Goal: Task Accomplishment & Management: Manage account settings

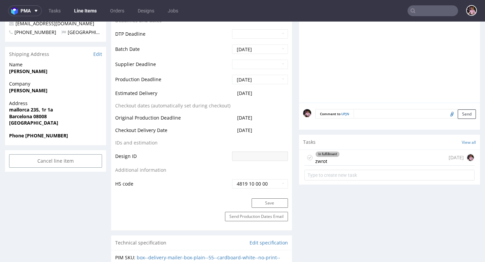
scroll to position [306, 0]
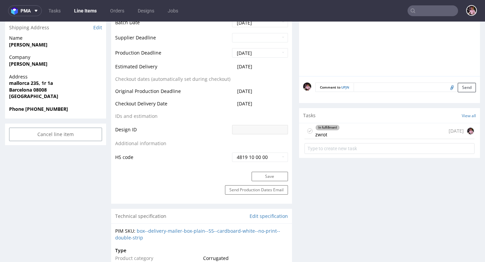
click at [384, 129] on div "In fulfillment zwrot [DATE]" at bounding box center [390, 131] width 170 height 16
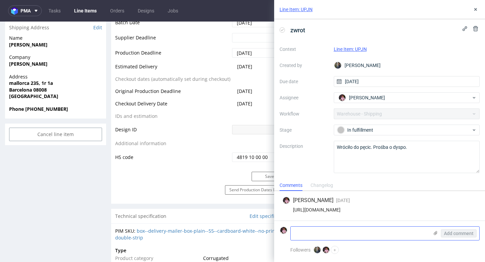
click at [335, 237] on textarea at bounding box center [360, 233] width 138 height 13
type textarea "zostawiamy u nas i robimy zwrot pieniędzy"
click at [449, 235] on span "Add comment" at bounding box center [459, 233] width 30 height 5
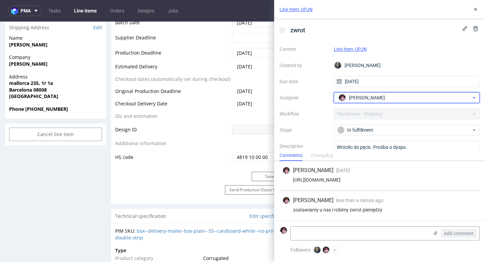
click at [378, 97] on span "[PERSON_NAME]" at bounding box center [367, 97] width 36 height 7
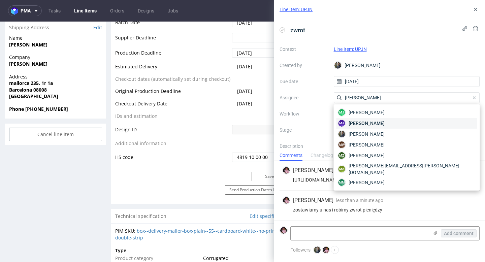
type input "[PERSON_NAME]"
click at [383, 123] on span "Maciej Jankowski" at bounding box center [367, 123] width 36 height 7
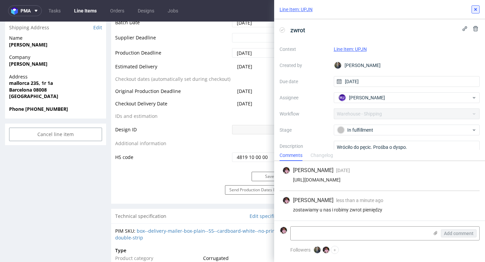
click at [475, 9] on icon at bounding box center [475, 9] width 5 height 5
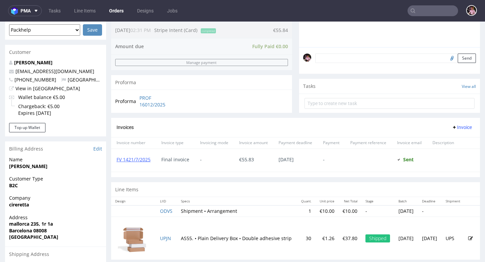
scroll to position [186, 0]
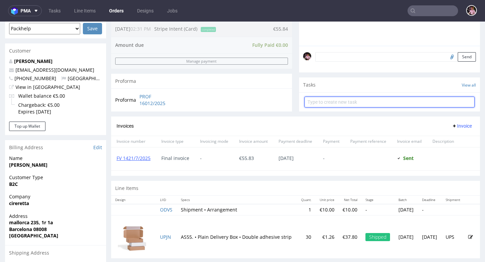
click at [348, 107] on input "text" at bounding box center [390, 102] width 170 height 11
type input "refund"
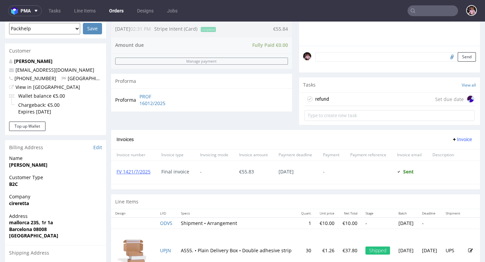
click at [331, 103] on div "refund Set due date" at bounding box center [390, 99] width 170 height 13
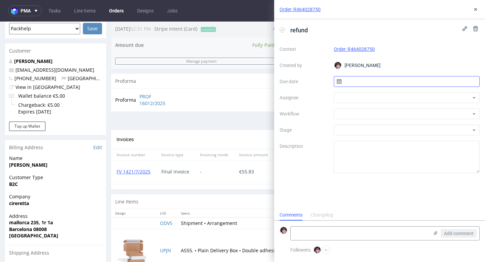
scroll to position [5, 0]
click at [356, 85] on input "text" at bounding box center [407, 81] width 146 height 11
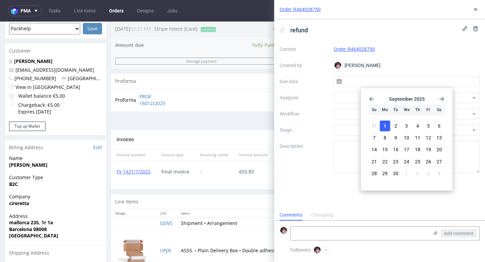
click at [385, 127] on span "1" at bounding box center [385, 126] width 3 height 7
type input "01/09/2025"
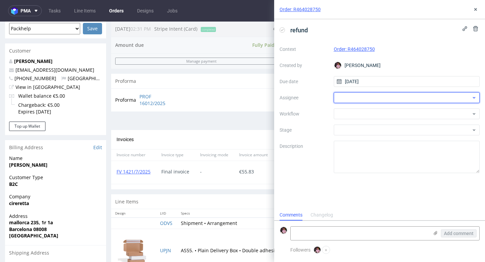
click at [343, 94] on div at bounding box center [407, 97] width 146 height 11
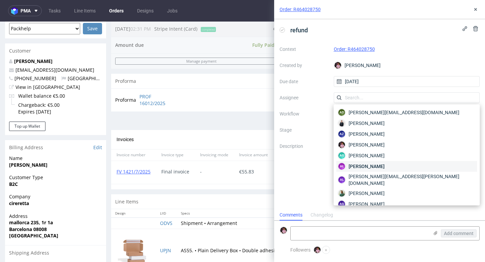
click at [367, 165] on span "[PERSON_NAME]" at bounding box center [367, 166] width 36 height 7
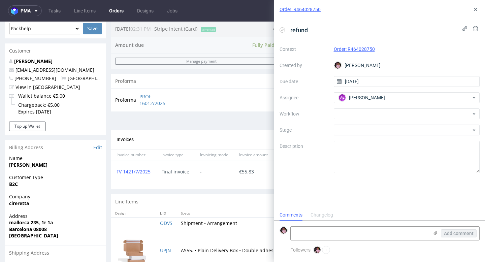
click at [355, 120] on div "Context Order: R464028750 Created by Aleks Ziemkowski Due date 01/09/2025 Assig…" at bounding box center [380, 108] width 200 height 129
click at [351, 113] on div at bounding box center [407, 113] width 146 height 11
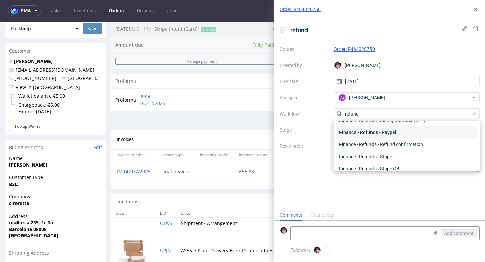
scroll to position [36, 0]
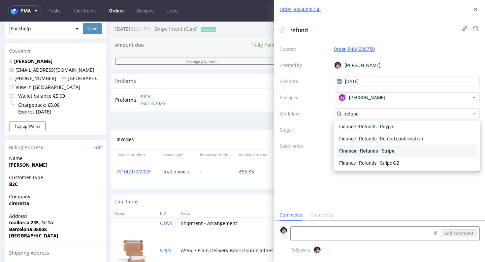
type input "refund"
click at [387, 149] on div "Finance - Refunds - Stripe" at bounding box center [407, 151] width 141 height 12
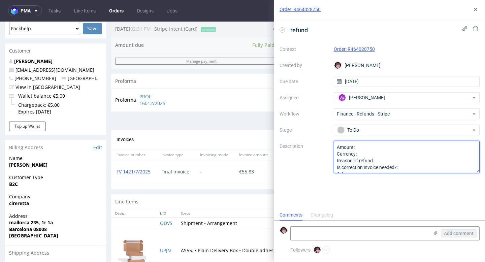
click at [363, 150] on textarea "Amount: Currency: Reason of refund: Is correction invoice needed?: Other:" at bounding box center [407, 157] width 146 height 32
click at [364, 156] on textarea "Amount: Currency: Reason of refund: Is correction invoice needed?: Other:" at bounding box center [407, 157] width 146 height 32
click at [381, 161] on textarea "Amount: Currency: Reason of refund: Is correction invoice needed?: Other:" at bounding box center [407, 157] width 146 height 32
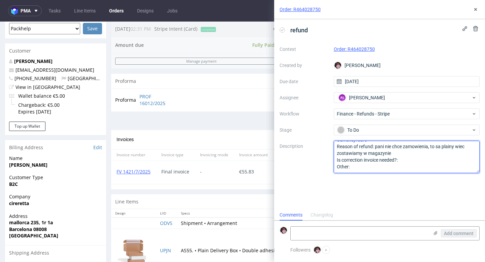
click at [414, 160] on textarea "Amount: Currency: Reason of refund: Is correction invoice needed?: Other:" at bounding box center [407, 157] width 146 height 32
type textarea "Amount: cale zamowienie Currency: euro Reason of refund: pani nie chce zamowien…"
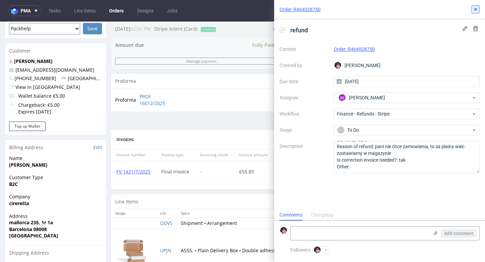
click at [474, 8] on icon at bounding box center [475, 9] width 5 height 5
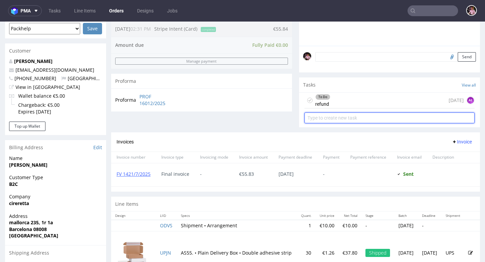
click at [347, 121] on input "text" at bounding box center [390, 118] width 170 height 11
type input "correction invoice"
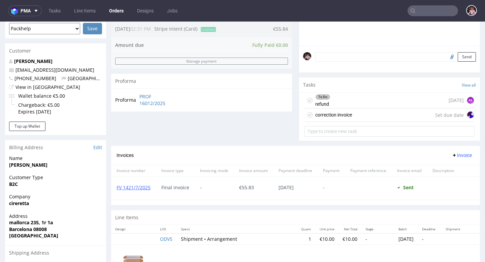
click at [332, 119] on div "correction invoice" at bounding box center [333, 115] width 37 height 8
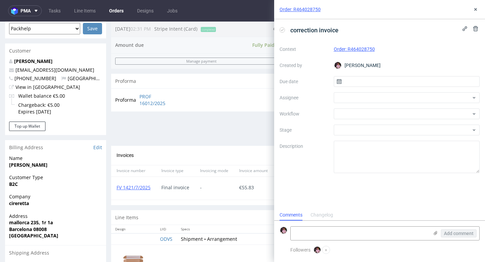
scroll to position [5, 0]
click at [371, 87] on input "text" at bounding box center [407, 81] width 146 height 11
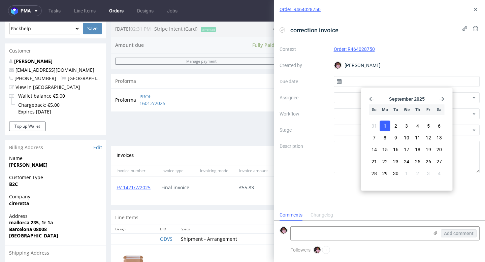
click at [381, 125] on button "1" at bounding box center [385, 126] width 10 height 11
type input "01/09/2025"
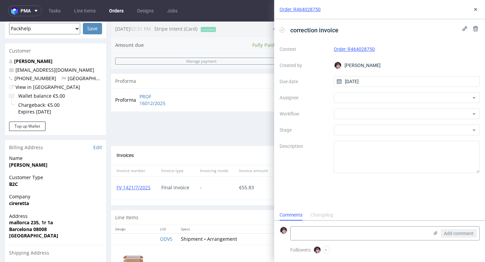
click at [366, 103] on div "Context Order: R464028750 Created by Aleks Ziemkowski Due date 01/09/2025 Assig…" at bounding box center [380, 108] width 200 height 129
click at [359, 98] on div at bounding box center [407, 97] width 146 height 11
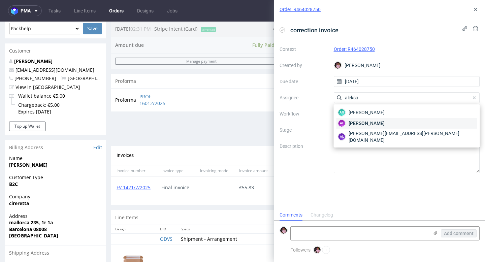
type input "aleksa"
click at [366, 122] on span "Aleksandra Łętowska" at bounding box center [367, 123] width 36 height 7
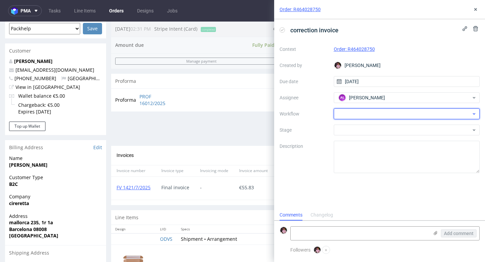
click at [356, 110] on div at bounding box center [407, 113] width 146 height 11
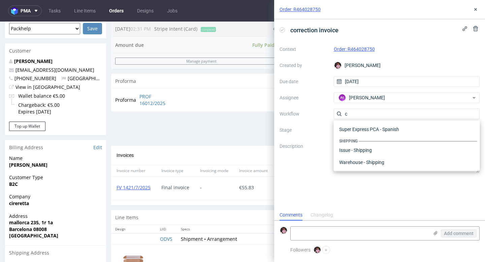
scroll to position [0, 0]
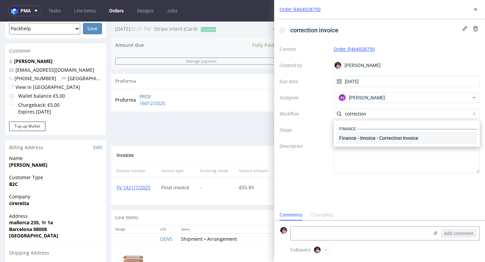
type input "correction"
click at [384, 139] on div "Finance - Invoice - Correction Invoice" at bounding box center [407, 138] width 141 height 12
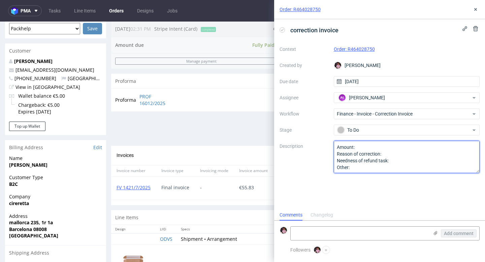
click at [365, 145] on textarea "Amount: Reason of correction: Needness of refund task: Other:" at bounding box center [407, 157] width 146 height 32
type textarea "Amount: jak w refundzie - cale zamowienie Reason of correction: Needness of ref…"
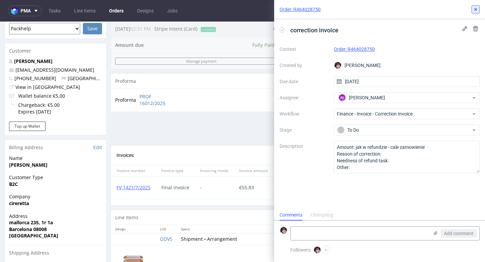
click at [474, 10] on icon at bounding box center [475, 9] width 5 height 5
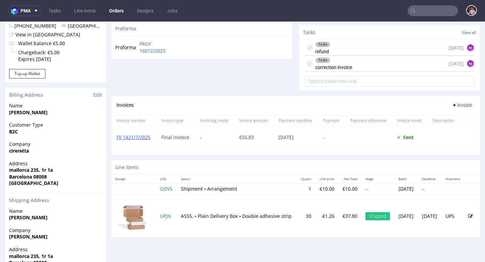
scroll to position [276, 0]
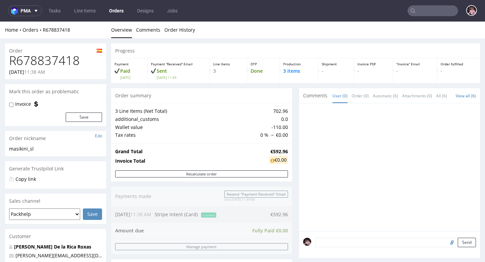
scroll to position [42, 0]
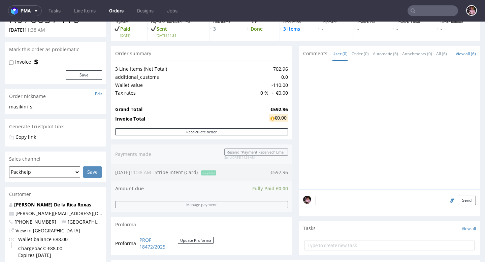
click at [442, 11] on input "text" at bounding box center [433, 10] width 51 height 11
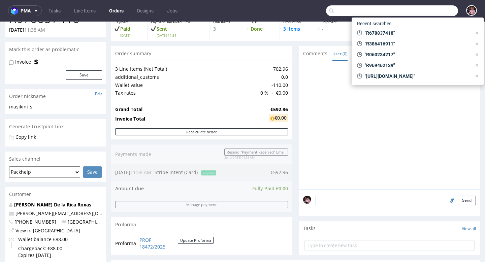
paste input "R678837418"
type input "R678837418"
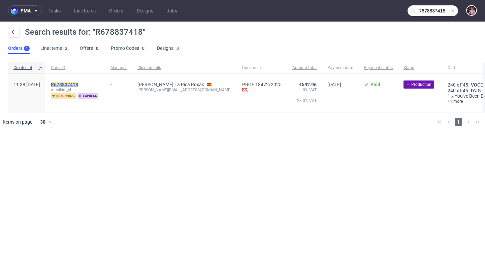
click at [78, 86] on mark "R678837418" at bounding box center [64, 84] width 27 height 5
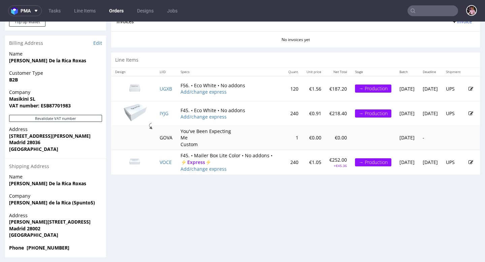
scroll to position [290, 0]
click at [465, 165] on td at bounding box center [472, 162] width 15 height 25
click at [469, 164] on icon at bounding box center [471, 162] width 5 height 5
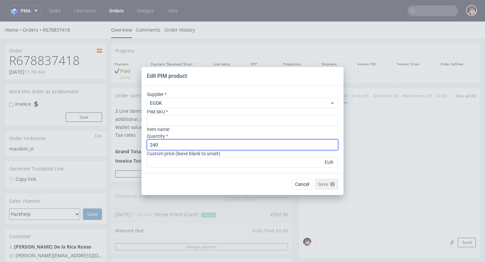
click at [172, 145] on input "240" at bounding box center [242, 144] width 191 height 11
type input "2"
type input "0"
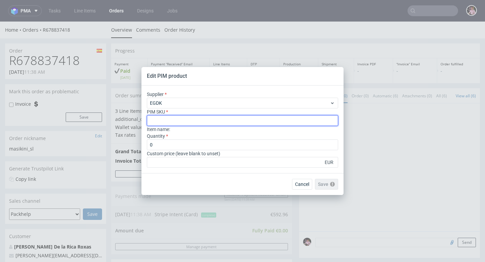
click at [171, 120] on input "text" at bounding box center [242, 120] width 191 height 11
type input "ph-281-7048"
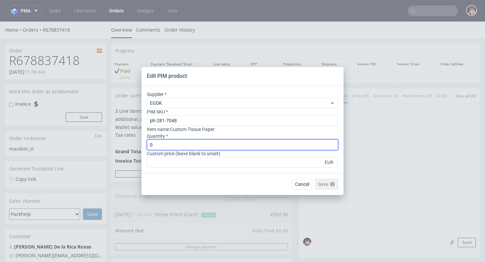
click at [182, 144] on input "0" at bounding box center [242, 144] width 191 height 11
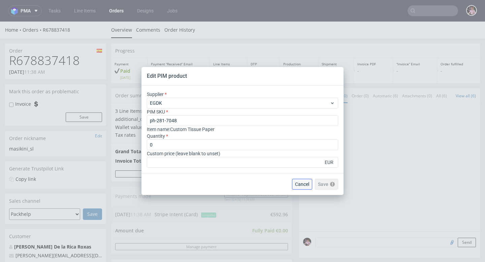
click at [298, 184] on span "Cancel" at bounding box center [302, 184] width 14 height 5
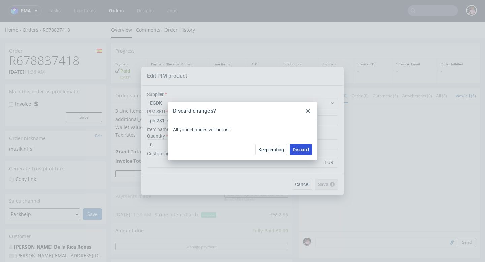
click at [297, 150] on span "Discard" at bounding box center [301, 149] width 16 height 5
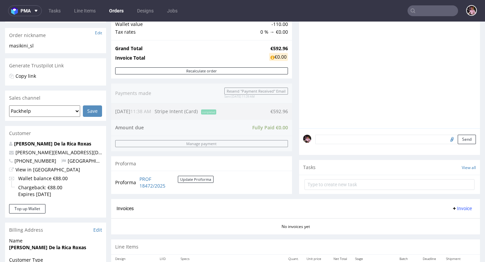
scroll to position [293, 0]
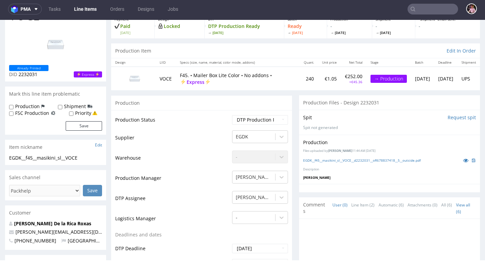
scroll to position [48, 0]
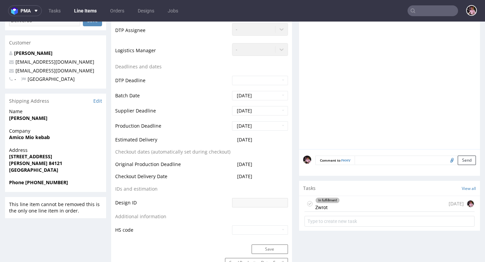
scroll to position [222, 0]
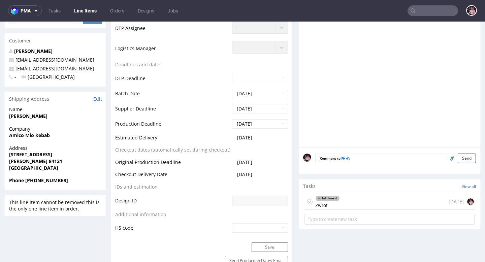
click at [369, 201] on div "In fulfillment Zwrot 3 days ago" at bounding box center [390, 202] width 170 height 16
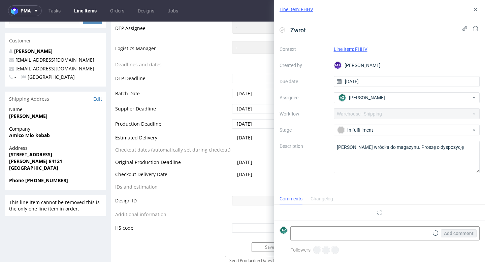
scroll to position [5, 0]
click at [332, 235] on textarea at bounding box center [360, 233] width 138 height 13
paste textarea "Giuseppe calabrese Amico mio kebab house Via porta di mare 18 Salerno (SA) 8412…"
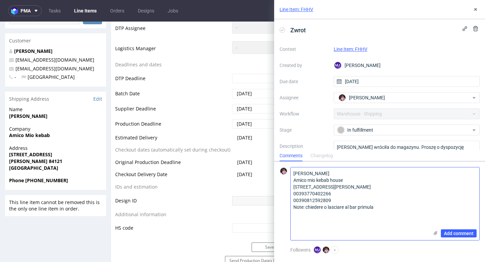
scroll to position [0, 0]
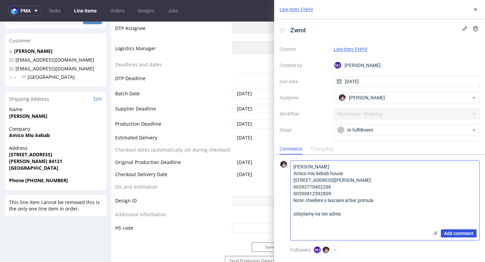
type textarea "Giuseppe calabrese Amico mio kebab house Via porta di mare 18 Salerno (SA) 8412…"
click at [447, 235] on span "Add comment" at bounding box center [459, 233] width 30 height 5
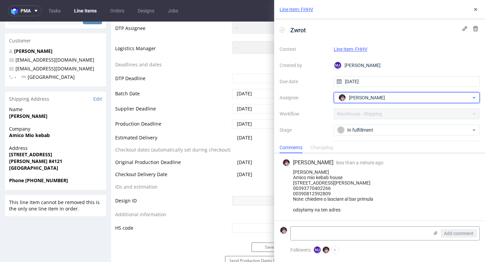
click at [370, 95] on span "[PERSON_NAME]" at bounding box center [367, 97] width 36 height 7
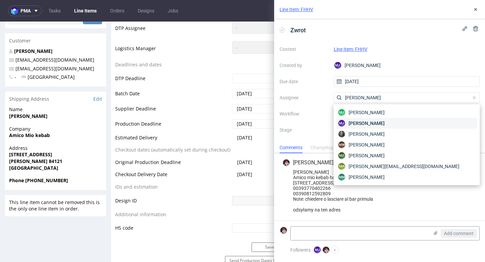
type input "[PERSON_NAME]"
click at [404, 123] on div "[PERSON_NAME]" at bounding box center [407, 123] width 141 height 11
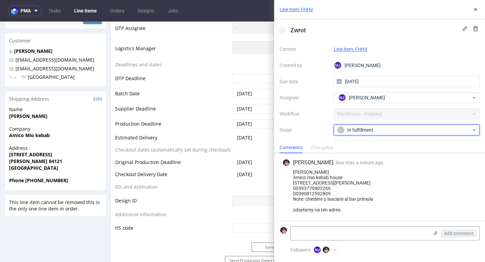
click at [379, 127] on div "In fulfillment" at bounding box center [404, 129] width 134 height 7
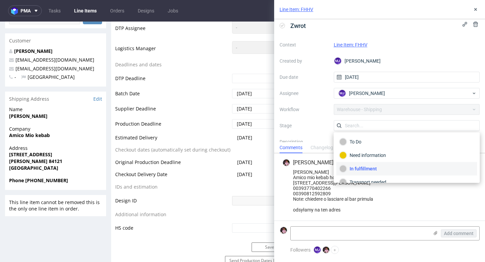
click at [365, 183] on div "Giuseppe calabrese Amico mio kebab house Via porta di mare 18 Salerno (SA) 8412…" at bounding box center [379, 190] width 195 height 43
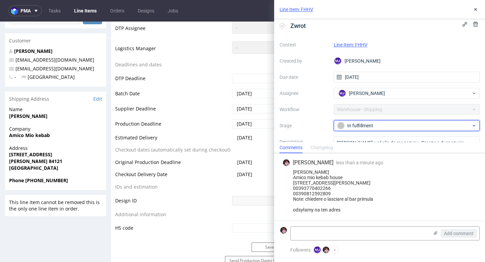
click at [364, 123] on div "In fulfillment" at bounding box center [404, 125] width 134 height 7
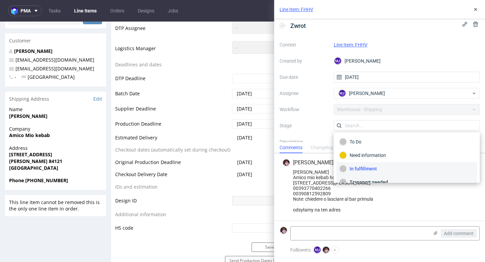
click at [367, 178] on div "Transport needed" at bounding box center [407, 182] width 141 height 13
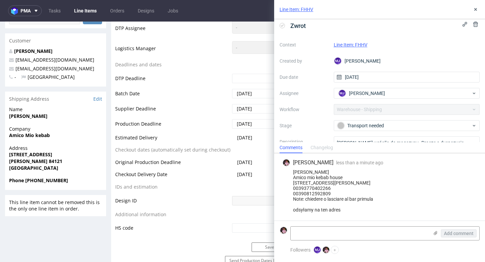
scroll to position [48, 0]
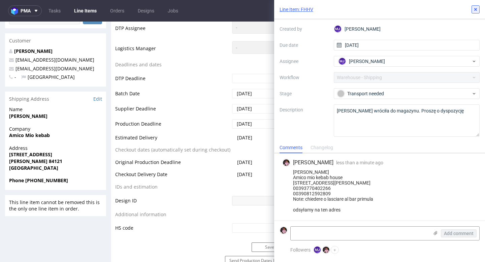
click at [475, 10] on use at bounding box center [475, 9] width 3 height 3
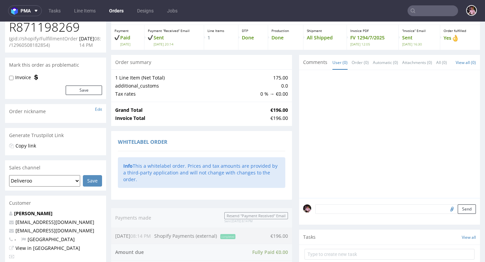
scroll to position [15, 0]
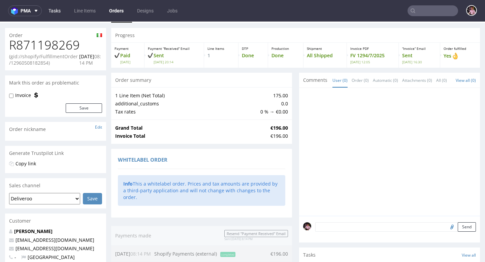
click at [53, 14] on link "Tasks" at bounding box center [54, 10] width 20 height 11
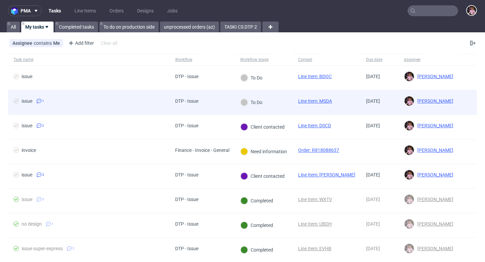
click at [160, 100] on span "issue 1" at bounding box center [88, 102] width 151 height 8
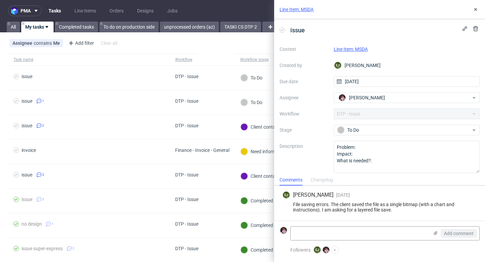
click at [355, 46] on div "Line Item: MSDA" at bounding box center [407, 49] width 146 height 8
click at [351, 48] on link "Line Item: MSDA" at bounding box center [351, 48] width 34 height 5
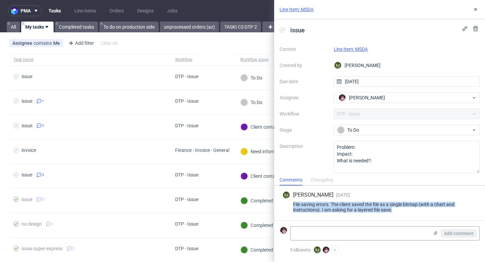
drag, startPoint x: 395, startPoint y: 211, endPoint x: 290, endPoint y: 204, distance: 105.3
click at [290, 204] on div "File saving errors. The client saved the file as a single bitmap (with a chart …" at bounding box center [379, 207] width 195 height 11
copy div "File saving errors. The client saved the file as a single bitmap (with a chart …"
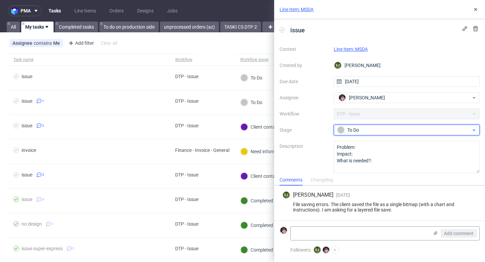
click at [365, 129] on div "To Do" at bounding box center [404, 129] width 134 height 7
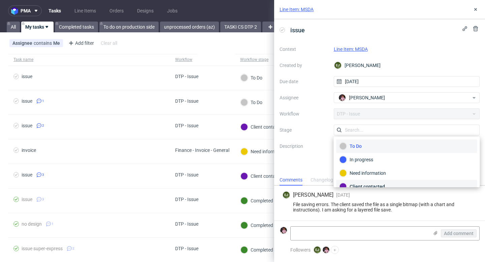
click at [366, 183] on div "Client contacted" at bounding box center [407, 186] width 135 height 7
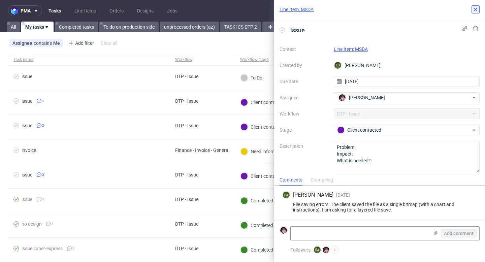
click at [475, 10] on use at bounding box center [475, 9] width 3 height 3
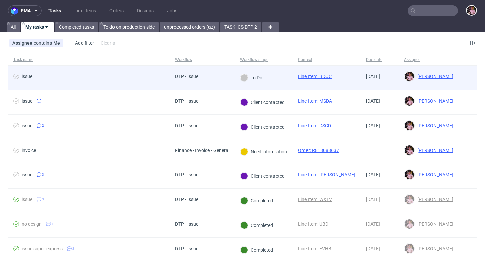
click at [208, 73] on div "DTP - Issue" at bounding box center [202, 78] width 65 height 25
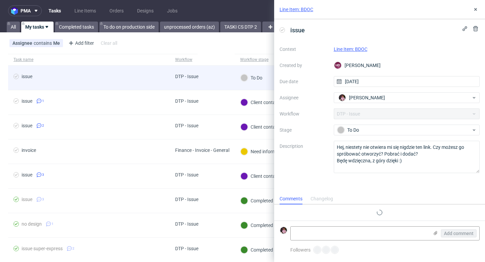
scroll to position [5, 0]
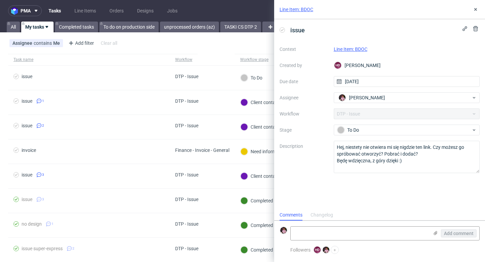
click at [357, 49] on link "Line Item: BDOC" at bounding box center [351, 48] width 34 height 5
click at [367, 233] on textarea at bounding box center [360, 233] width 138 height 13
paste textarea "https://app-eu1.hubspot.com/contacts/25600958/record/0-5/213323547871/"
type textarea "https://app-eu1.hubspot.com/contacts/25600958/record/0-5/213323547871/"
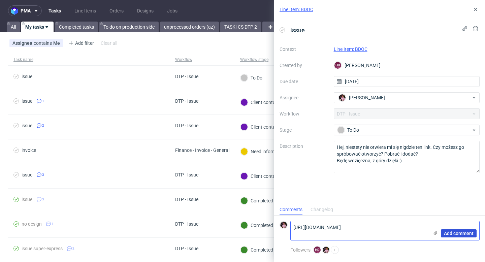
click at [467, 233] on span "Add comment" at bounding box center [459, 233] width 30 height 5
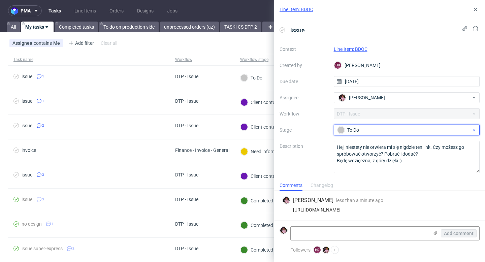
click at [379, 132] on div "To Do" at bounding box center [404, 129] width 134 height 7
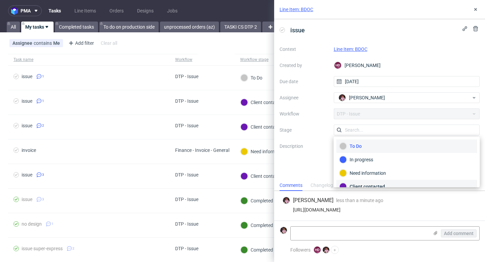
click at [371, 185] on div "Client contacted" at bounding box center [407, 186] width 135 height 7
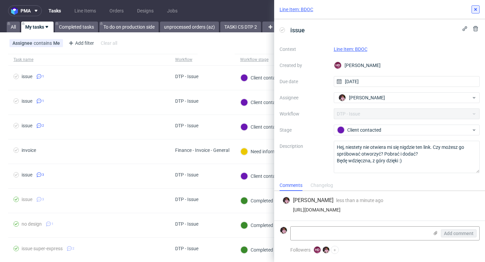
click at [475, 10] on icon at bounding box center [475, 9] width 5 height 5
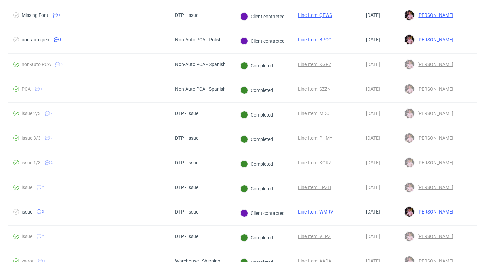
scroll to position [563, 0]
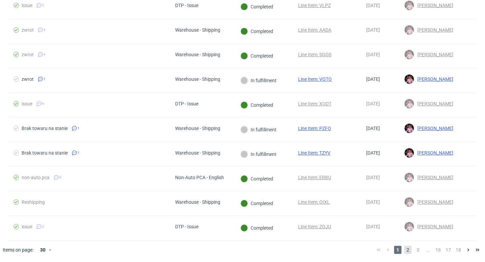
click at [404, 247] on span "2" at bounding box center [407, 250] width 7 height 8
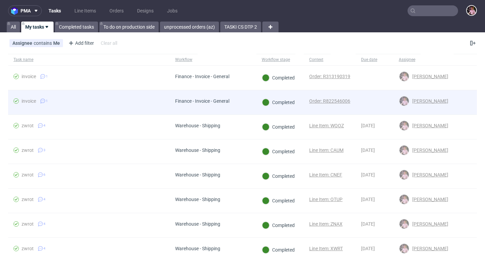
scroll to position [563, 0]
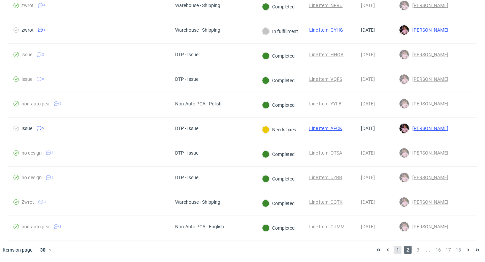
click at [394, 252] on span "1" at bounding box center [397, 250] width 7 height 8
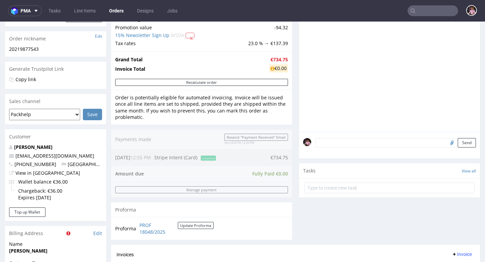
scroll to position [122, 0]
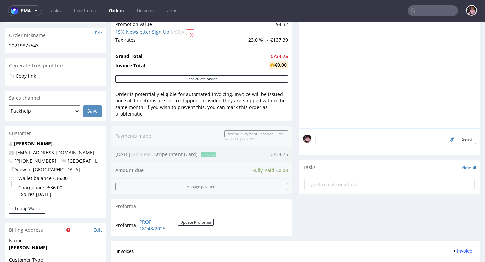
click at [37, 168] on link "View in [GEOGRAPHIC_DATA]" at bounding box center [47, 169] width 65 height 6
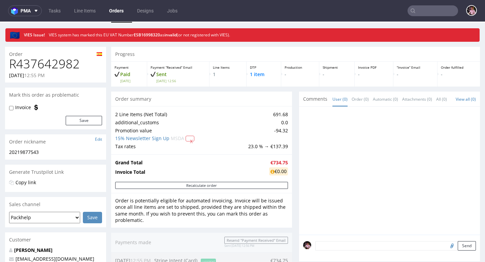
scroll to position [0, 0]
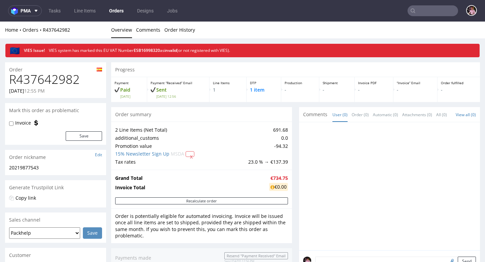
click at [61, 81] on h1 "R437642982" at bounding box center [55, 79] width 93 height 13
copy h1 "R437642982"
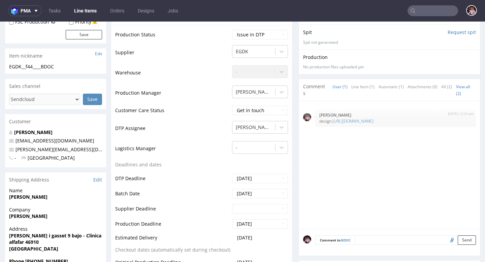
scroll to position [135, 0]
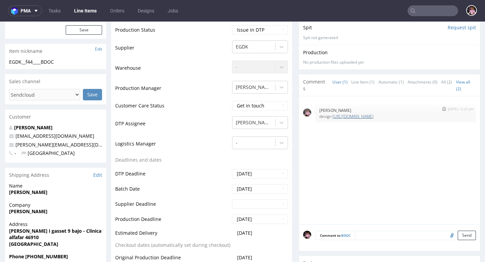
click at [371, 115] on link "[URL][DOMAIN_NAME]" at bounding box center [353, 117] width 41 height 6
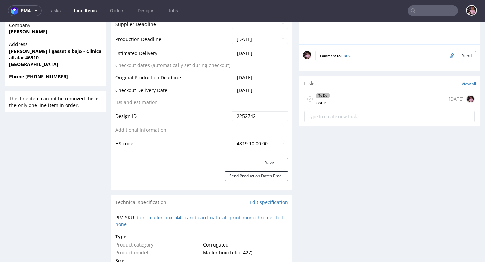
scroll to position [326, 0]
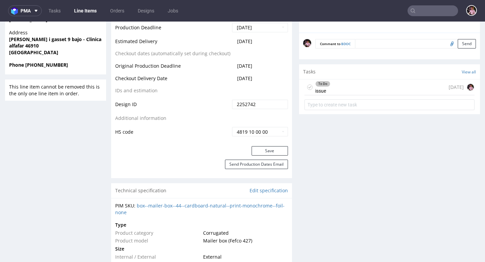
click at [352, 89] on div "To Do issue today" at bounding box center [390, 88] width 170 height 16
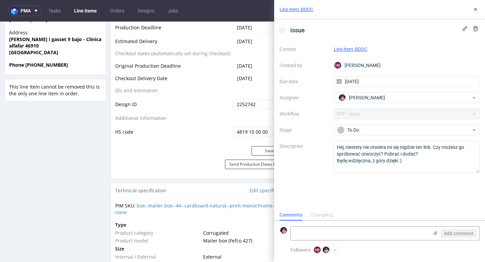
scroll to position [5, 0]
click at [354, 50] on link "Line Item: BDOC" at bounding box center [351, 48] width 34 height 5
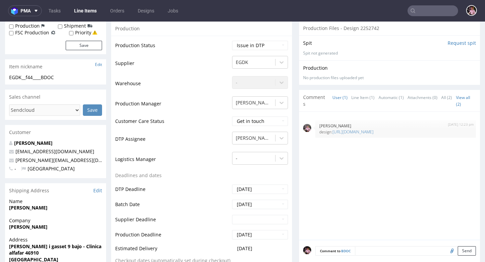
scroll to position [116, 0]
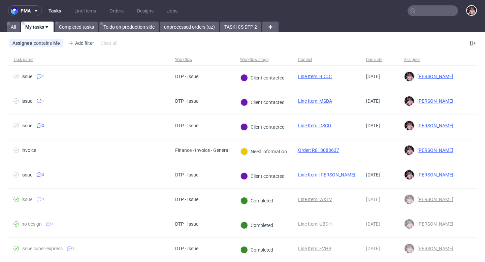
scroll to position [563, 0]
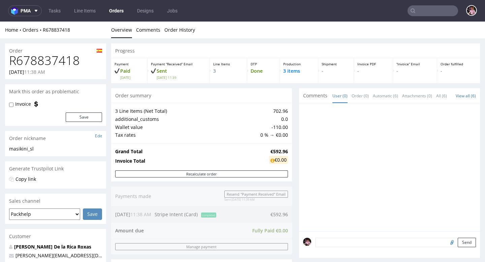
scroll to position [73, 0]
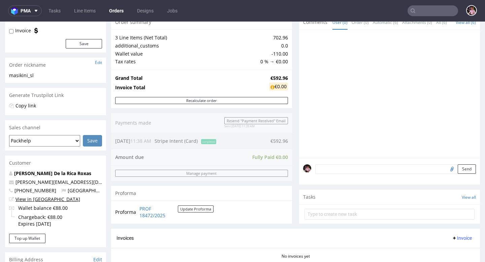
click at [37, 200] on link "View in [GEOGRAPHIC_DATA]" at bounding box center [47, 199] width 65 height 6
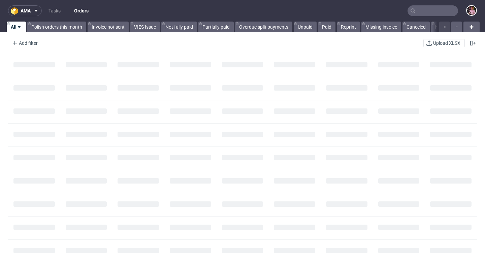
click at [434, 11] on input "text" at bounding box center [433, 10] width 51 height 11
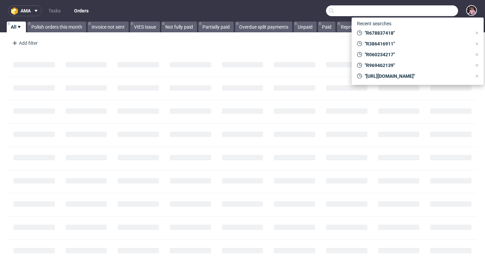
paste input "R437642982"
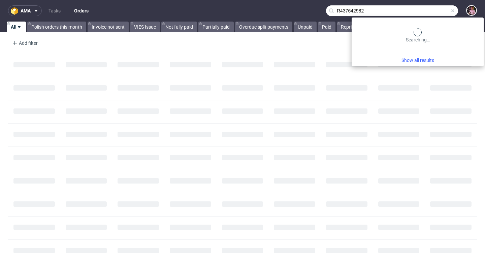
type input "R437642982"
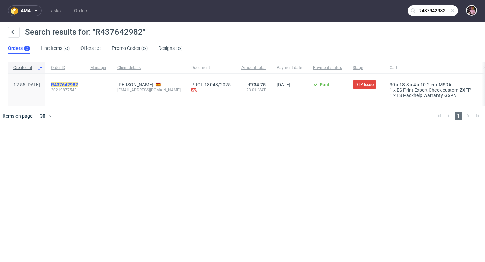
click at [78, 82] on mark "R437642982" at bounding box center [64, 84] width 27 height 5
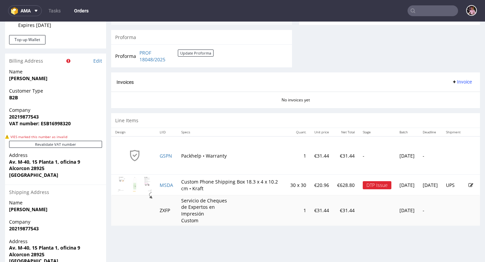
scroll to position [302, 0]
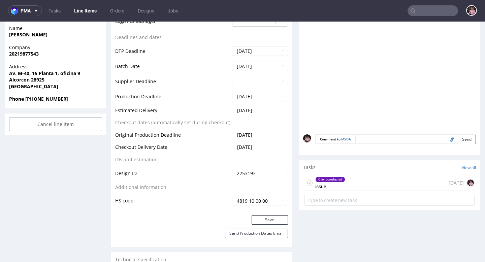
scroll to position [341, 0]
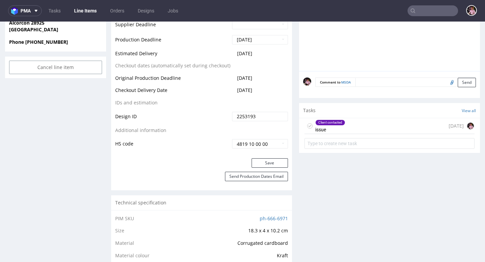
click at [387, 126] on div "Client contacted issue 3 days ago" at bounding box center [390, 126] width 170 height 16
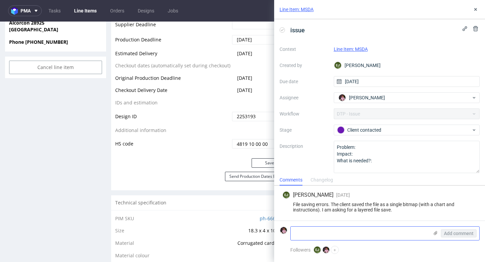
click at [436, 235] on icon at bounding box center [435, 232] width 5 height 5
click at [0, 0] on input "file" at bounding box center [0, 0] width 0 height 0
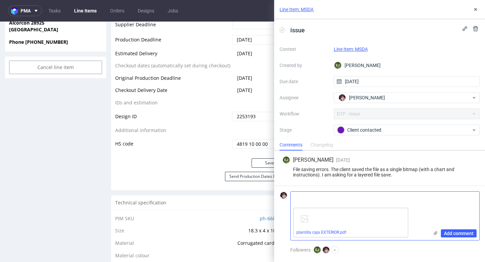
click at [328, 199] on textarea at bounding box center [360, 198] width 138 height 13
paste textarea "The only change is that the letters in "REACONDICIONADO" should be spaced a bit…"
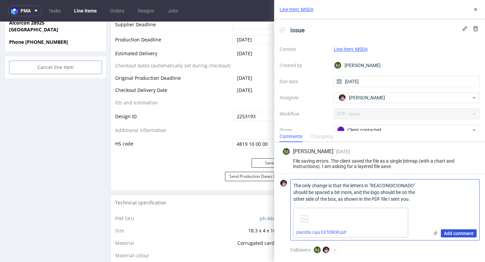
type textarea "The only change is that the letters in "REACONDICIONADO" should be spaced a bit…"
click at [448, 234] on span "Add comment" at bounding box center [459, 233] width 30 height 5
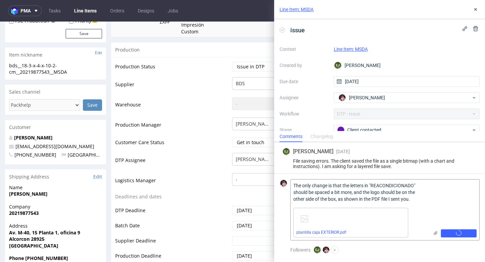
scroll to position [116, 0]
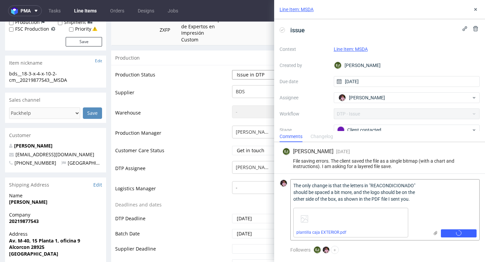
click at [250, 74] on select "Waiting for Artwork Waiting for Diecut Waiting for Mockup Waiting for DTP Waiti…" at bounding box center [260, 74] width 56 height 9
click at [232, 70] on select "Waiting for Artwork Waiting for Diecut Waiting for Mockup Waiting for DTP Waiti…" at bounding box center [260, 74] width 56 height 9
click at [248, 74] on select "Waiting for Artwork Waiting for Diecut Waiting for Mockup Waiting for DTP Waiti…" at bounding box center [260, 74] width 56 height 9
select select "back_for_dtp"
click at [232, 70] on select "Waiting for Artwork Waiting for Diecut Waiting for Mockup Waiting for DTP Waiti…" at bounding box center [260, 74] width 56 height 9
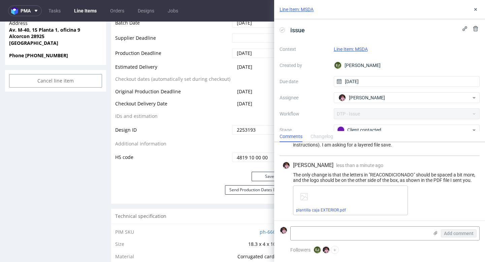
scroll to position [335, 0]
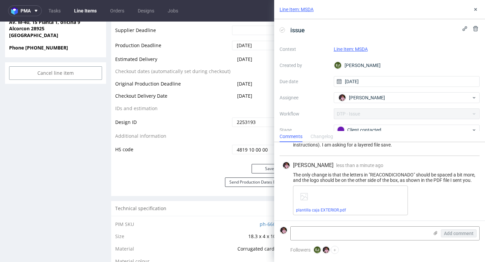
click at [271, 172] on div "Line Item: MSDA issue Context Line Item: MSDA Created by EJ Elżbieta Jelińska D…" at bounding box center [375, 131] width 219 height 262
click at [265, 167] on button "Save" at bounding box center [270, 168] width 36 height 9
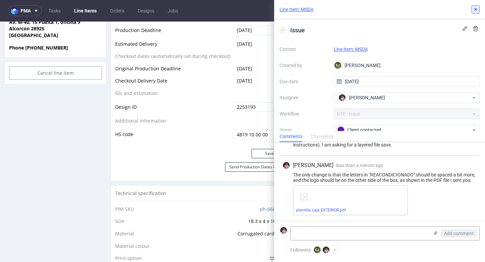
click at [474, 10] on icon at bounding box center [475, 9] width 5 height 5
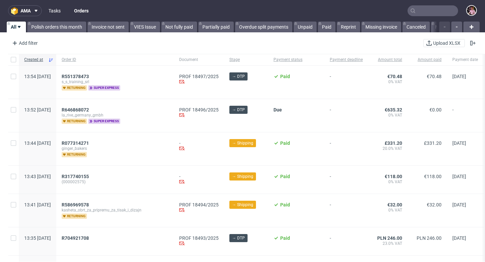
click at [55, 9] on link "Tasks" at bounding box center [54, 10] width 20 height 11
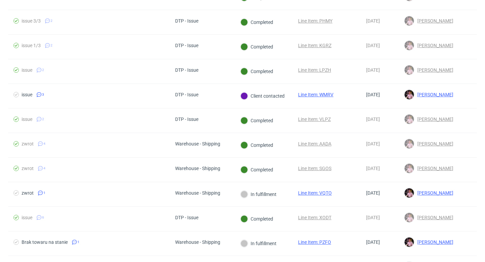
scroll to position [563, 0]
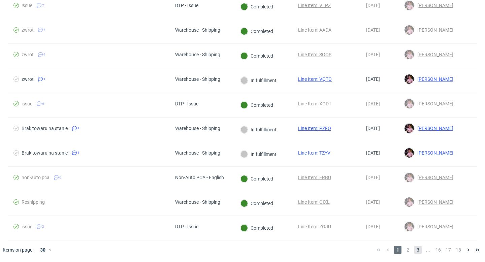
click at [414, 248] on span "3" at bounding box center [417, 250] width 7 height 8
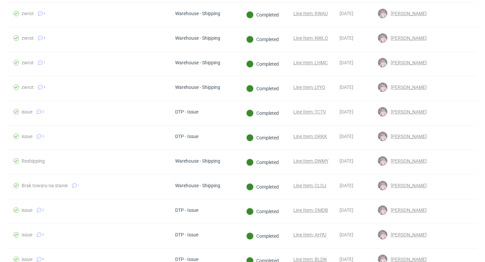
scroll to position [563, 0]
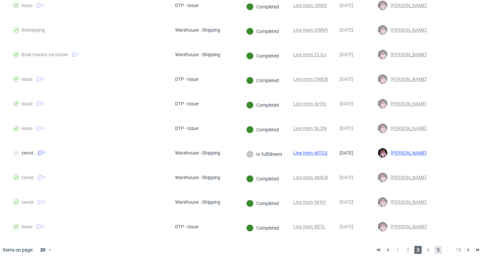
click at [435, 252] on span "5" at bounding box center [438, 250] width 7 height 8
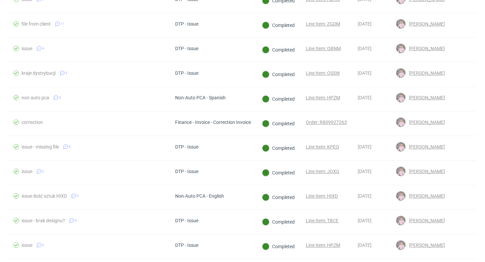
scroll to position [563, 0]
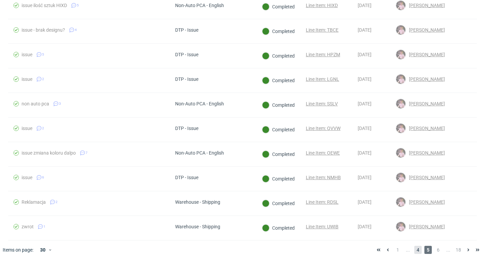
click at [414, 250] on span "4" at bounding box center [417, 250] width 7 height 8
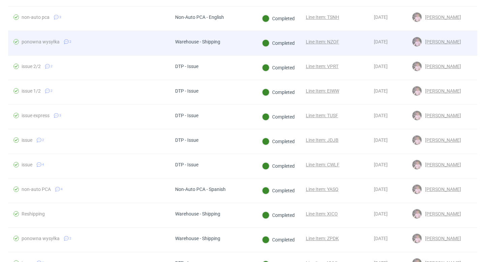
scroll to position [563, 0]
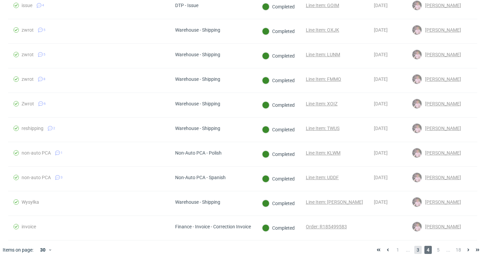
click at [414, 247] on span "3" at bounding box center [417, 250] width 7 height 8
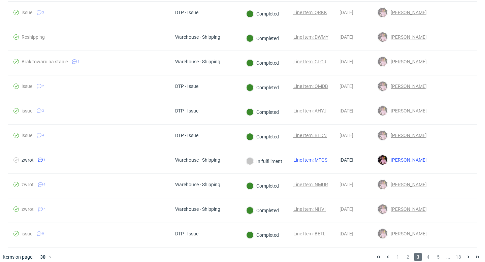
scroll to position [563, 0]
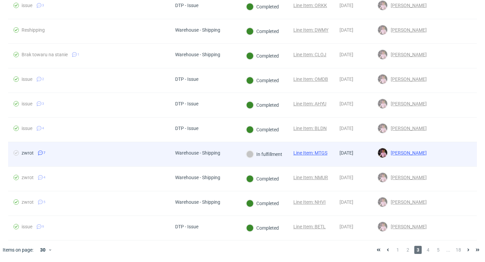
click at [255, 149] on div "In fulfillment" at bounding box center [265, 154] width 48 height 24
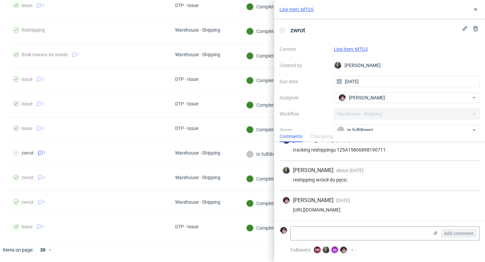
scroll to position [174, 0]
click at [375, 209] on div "https://app-eu1.hubspot.com/contacts/25600958/record/0-5/168666448071" at bounding box center [379, 209] width 195 height 5
copy div "https://app-eu1.hubspot.com/contacts/25600958/record/0-5/168666448071"
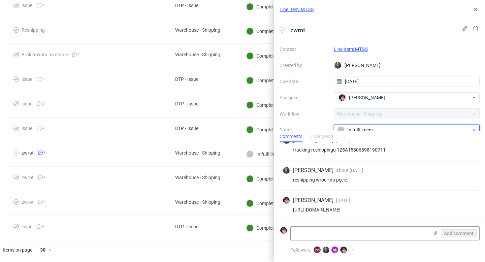
click at [351, 127] on div "In fulfillment" at bounding box center [404, 129] width 134 height 7
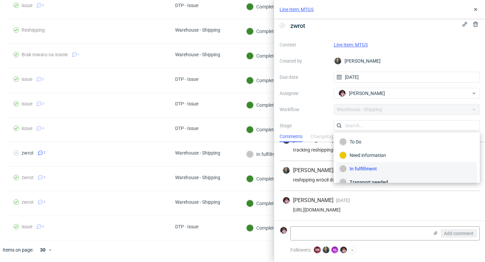
scroll to position [36, 0]
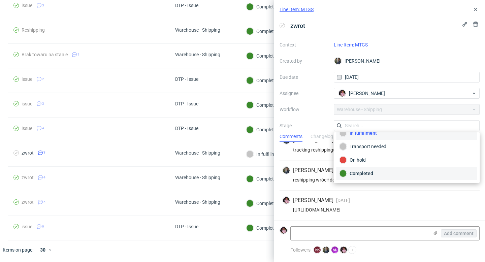
click at [366, 170] on div "Completed" at bounding box center [407, 173] width 135 height 7
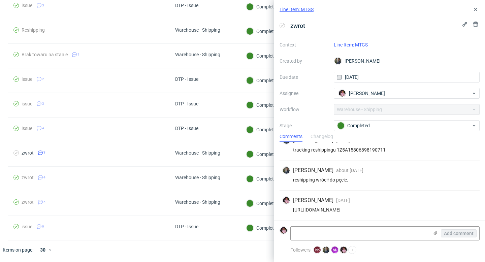
click at [343, 44] on link "Line Item: MTGS" at bounding box center [351, 44] width 34 height 5
click at [476, 9] on use at bounding box center [475, 9] width 3 height 3
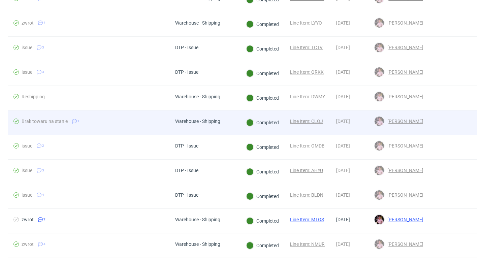
scroll to position [563, 0]
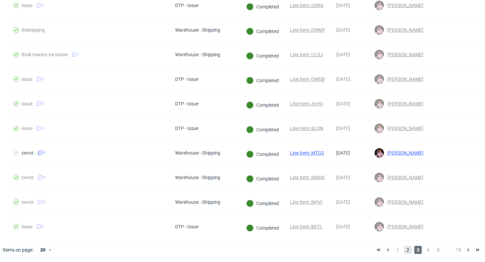
click at [404, 247] on span "2" at bounding box center [407, 250] width 7 height 8
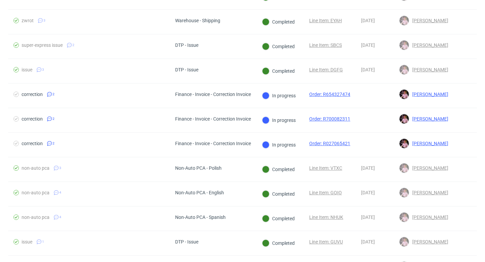
scroll to position [311, 0]
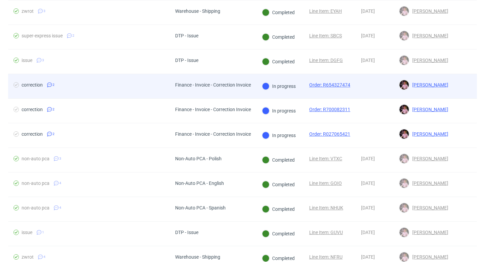
click at [280, 89] on div "In progress" at bounding box center [279, 86] width 34 height 7
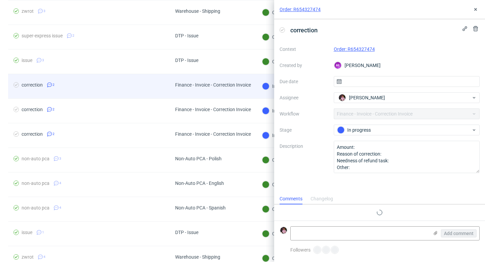
scroll to position [11, 0]
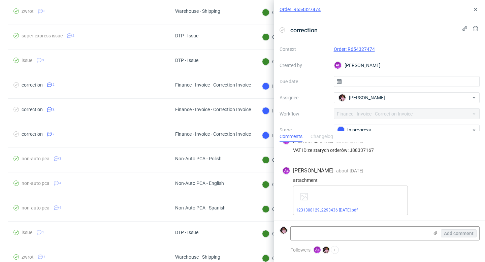
click at [373, 132] on div "Comments Changelog" at bounding box center [379, 136] width 211 height 11
click at [371, 130] on div "In progress" at bounding box center [404, 129] width 134 height 7
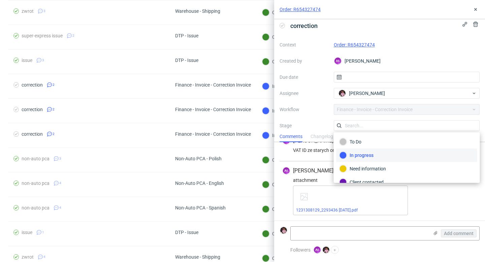
scroll to position [66, 0]
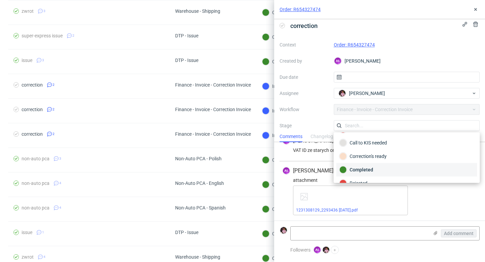
click at [370, 169] on div "Completed" at bounding box center [407, 169] width 135 height 7
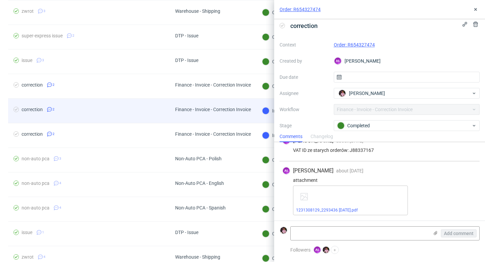
click at [244, 110] on div "Finance - Invoice - Correction Invoice" at bounding box center [213, 109] width 76 height 5
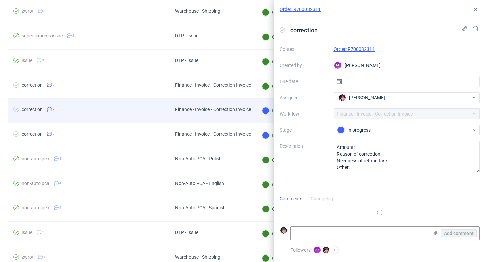
scroll to position [11, 0]
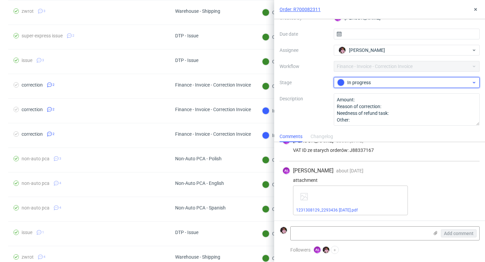
click at [360, 84] on div "In progress" at bounding box center [404, 82] width 134 height 7
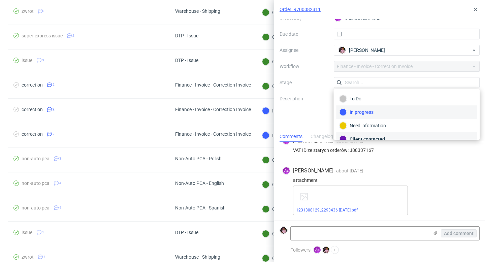
scroll to position [58, 0]
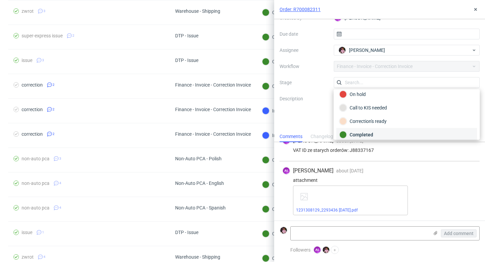
click at [360, 133] on div "Completed" at bounding box center [407, 134] width 135 height 7
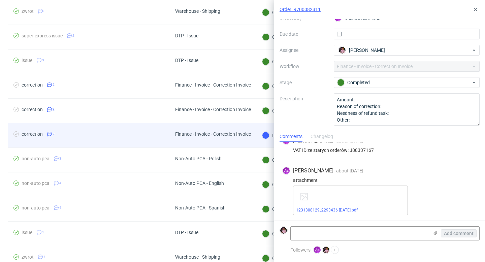
click at [246, 131] on div "Finance - Invoice - Correction Invoice" at bounding box center [213, 133] width 76 height 5
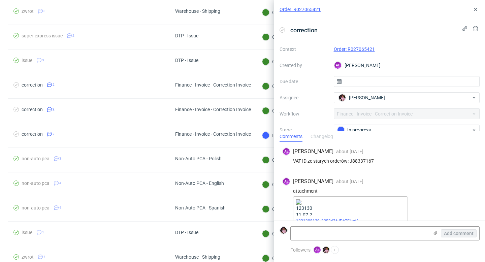
scroll to position [11, 0]
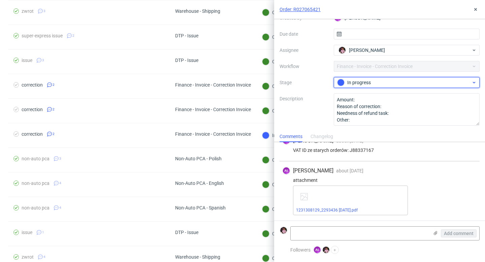
click at [366, 86] on span "In progress" at bounding box center [404, 82] width 135 height 8
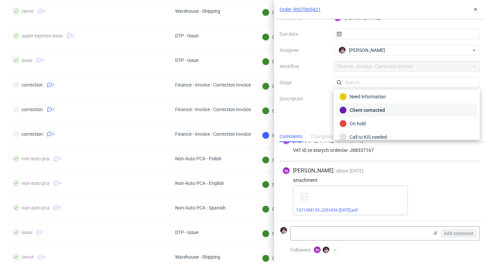
scroll to position [72, 0]
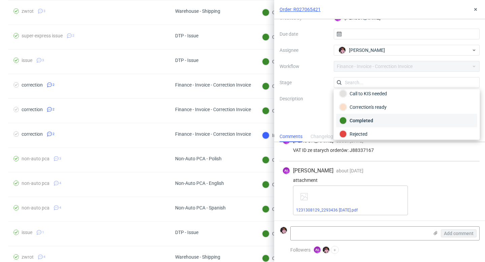
click at [359, 118] on div "Completed" at bounding box center [407, 120] width 135 height 7
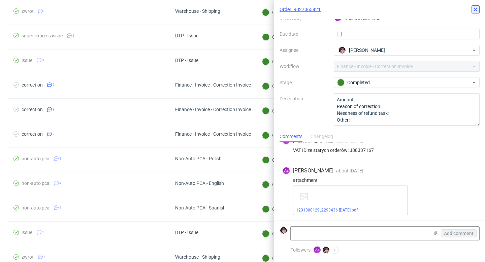
click at [476, 7] on icon at bounding box center [475, 9] width 5 height 5
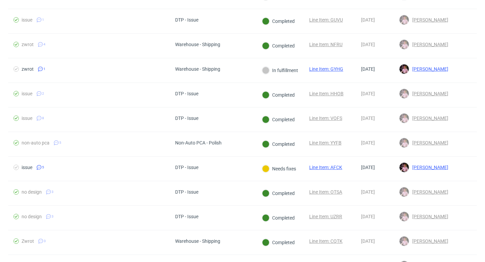
scroll to position [563, 0]
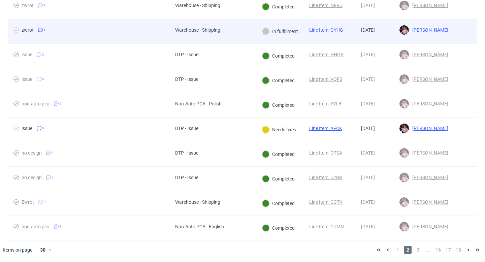
click at [250, 38] on div "Warehouse - Shipping" at bounding box center [213, 31] width 87 height 25
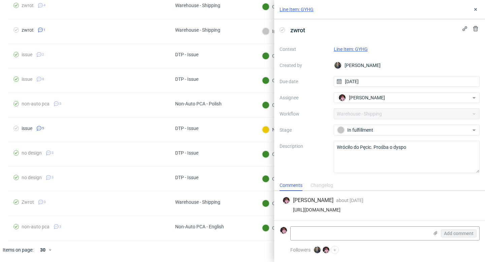
click at [368, 211] on div "https://app-eu1.hubspot.com/contacts/25600958/record/0-5/180156526795/" at bounding box center [379, 209] width 195 height 5
copy div "https://app-eu1.hubspot.com/contacts/25600958/record/0-5/180156526795/"
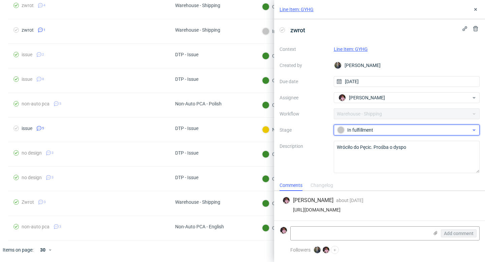
click at [366, 130] on div "In fulfillment" at bounding box center [404, 129] width 134 height 7
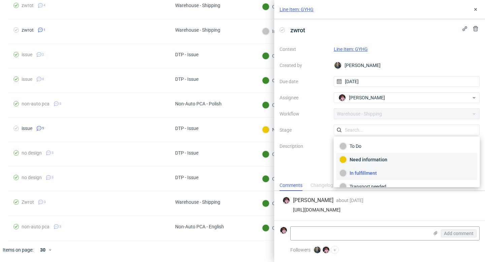
scroll to position [36, 0]
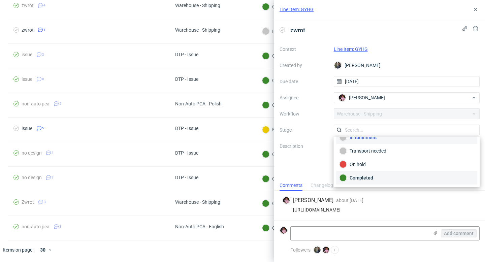
click at [365, 178] on div "Completed" at bounding box center [407, 177] width 135 height 7
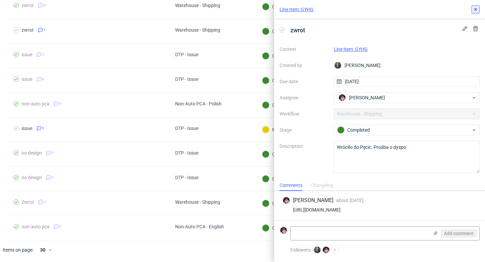
click at [477, 7] on icon at bounding box center [475, 9] width 5 height 5
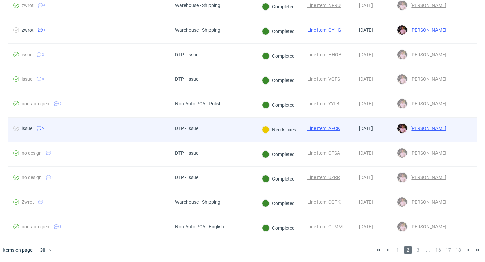
click at [255, 140] on div "DTP - Issue" at bounding box center [213, 130] width 87 height 25
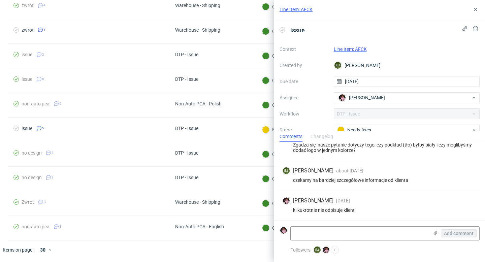
scroll to position [82, 0]
click at [365, 129] on div "Needs fixes" at bounding box center [404, 129] width 134 height 7
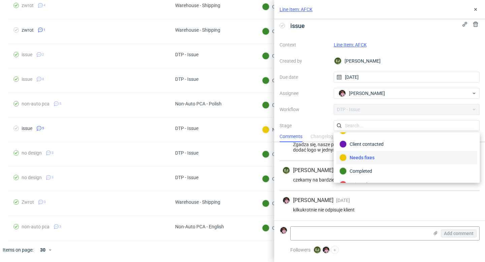
scroll to position [49, 0]
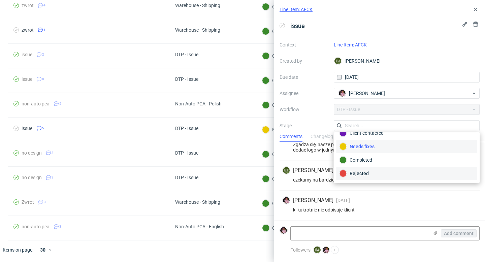
click at [367, 173] on div "Rejected" at bounding box center [407, 173] width 135 height 7
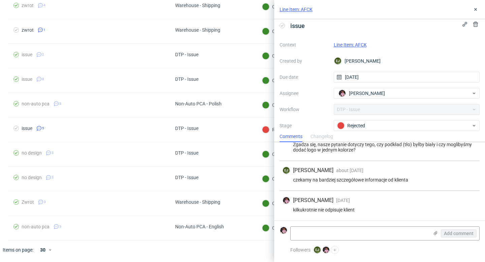
click at [355, 43] on link "Line Item: AFCK" at bounding box center [350, 44] width 33 height 5
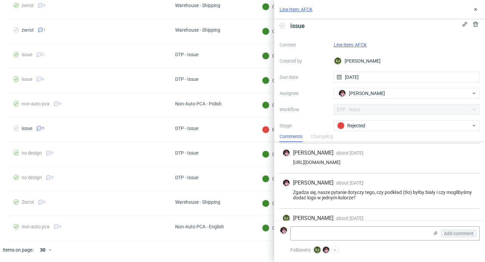
scroll to position [32, 0]
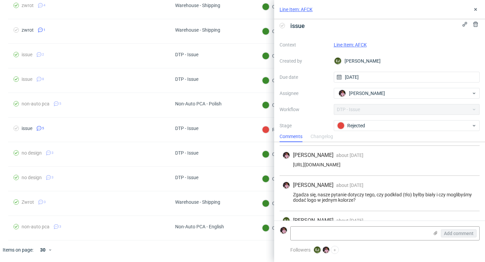
click at [382, 165] on div "https://app-eu1.hubspot.com/contacts/25600958/record/0-5/180065921220" at bounding box center [379, 164] width 195 height 5
copy div "https://app-eu1.hubspot.com/contacts/25600958/record/0-5/180065921220"
click at [475, 11] on icon at bounding box center [475, 9] width 5 height 5
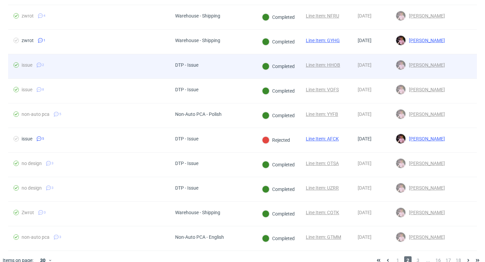
scroll to position [563, 0]
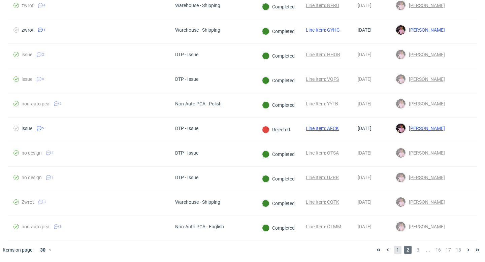
click at [394, 251] on span "1" at bounding box center [397, 250] width 7 height 8
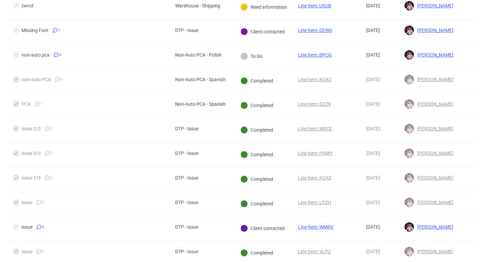
scroll to position [563, 0]
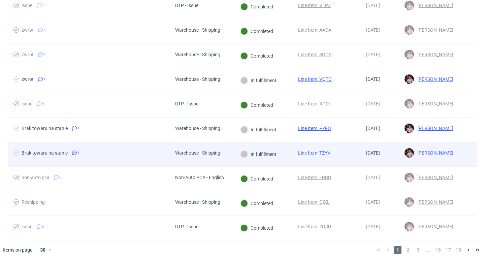
click at [258, 154] on div "In fulfillment" at bounding box center [259, 154] width 36 height 7
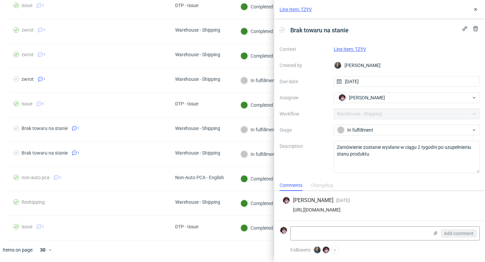
click at [361, 209] on div "https://app-eu1.hubspot.com/contacts/25600958/record/0-5/194344334567/" at bounding box center [379, 209] width 195 height 5
copy div "https://app-eu1.hubspot.com/contacts/25600958/record/0-5/194344334567/"
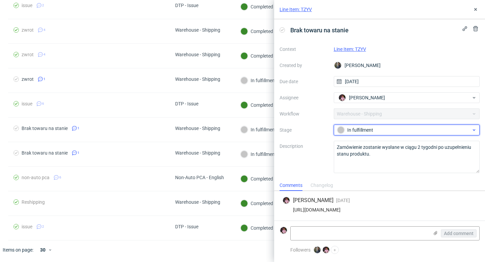
click at [386, 125] on div "In fulfillment" at bounding box center [407, 130] width 146 height 11
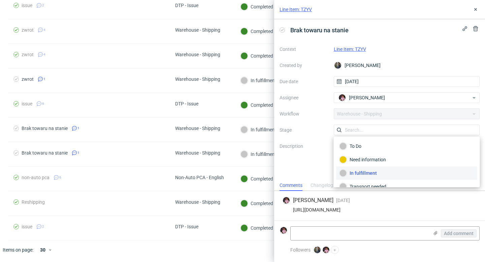
scroll to position [36, 0]
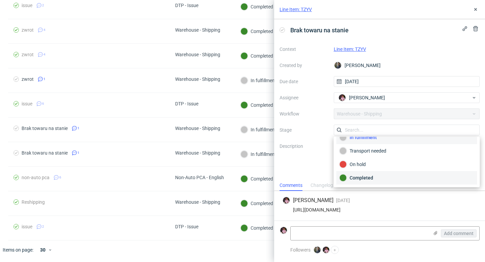
click at [379, 179] on div "Completed" at bounding box center [407, 177] width 135 height 7
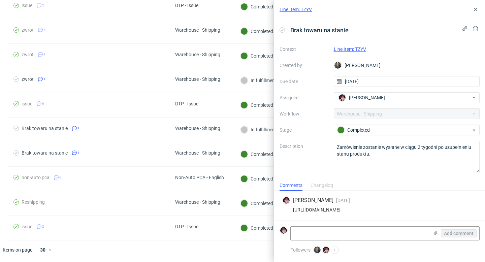
click at [360, 48] on link "Line Item: TZYV" at bounding box center [350, 48] width 32 height 5
click at [480, 8] on div "Line Item: TZYV" at bounding box center [379, 9] width 211 height 19
click at [474, 7] on icon at bounding box center [475, 9] width 5 height 5
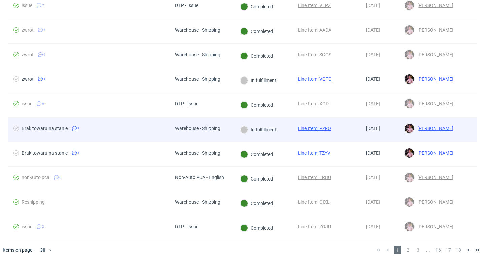
click at [250, 131] on div "In fulfillment" at bounding box center [259, 129] width 36 height 7
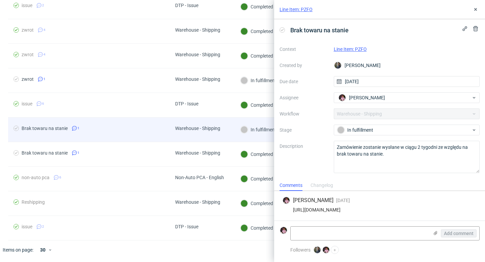
click at [216, 130] on div "Warehouse - Shipping" at bounding box center [197, 128] width 45 height 5
click at [222, 139] on div "Warehouse - Shipping" at bounding box center [198, 130] width 56 height 24
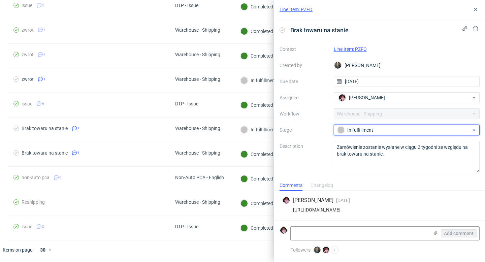
click at [379, 128] on div "In fulfillment" at bounding box center [404, 129] width 134 height 7
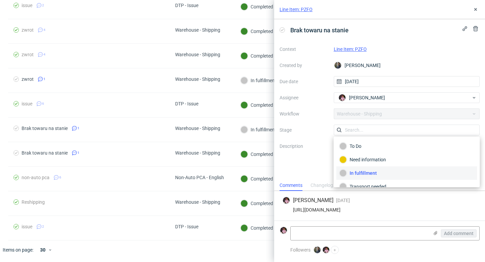
scroll to position [36, 0]
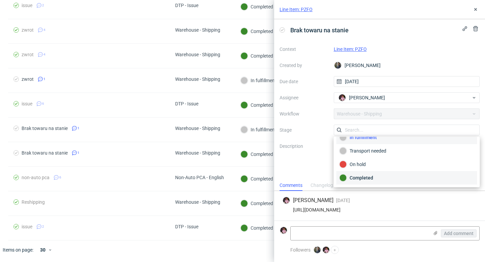
click at [363, 177] on div "Completed" at bounding box center [407, 177] width 135 height 7
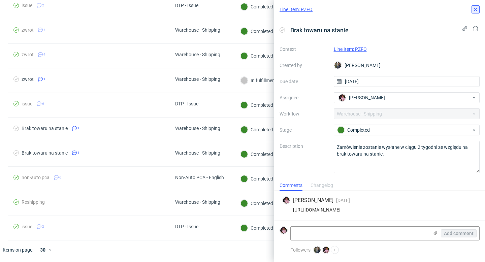
click at [472, 8] on button at bounding box center [476, 9] width 8 height 8
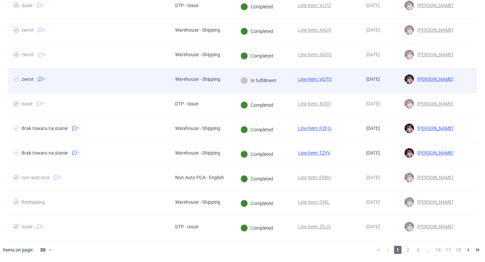
click at [265, 79] on div "In fulfillment" at bounding box center [259, 80] width 36 height 7
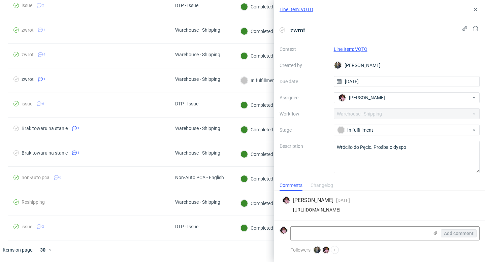
click at [374, 209] on div "https://app-eu1.hubspot.com/contacts/25600958/record/0-5/200696040649/" at bounding box center [379, 209] width 195 height 5
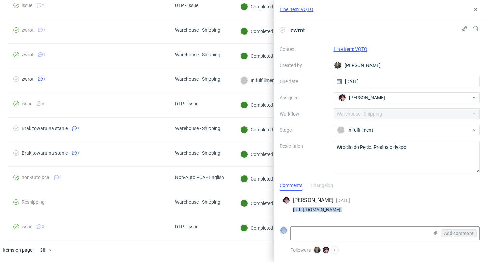
click at [358, 49] on link "Line Item: VQTO" at bounding box center [351, 48] width 34 height 5
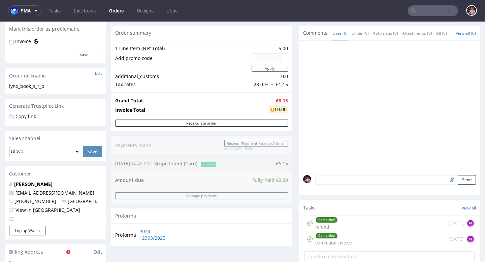
scroll to position [229, 0]
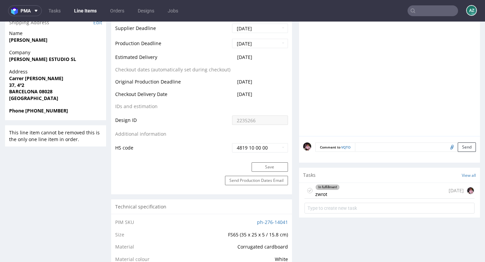
scroll to position [394, 0]
click at [368, 198] on div "In fulfillment zwrot [DATE]" at bounding box center [390, 190] width 170 height 16
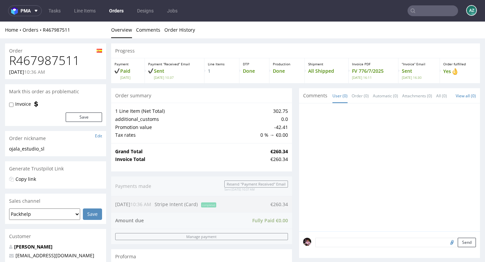
click at [37, 63] on h1 "R467987511" at bounding box center [55, 60] width 93 height 13
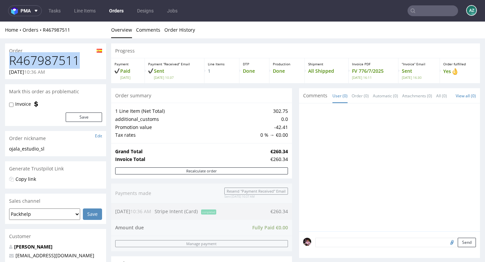
click at [37, 63] on h1 "R467987511" at bounding box center [55, 60] width 93 height 13
copy h1 "R467987511"
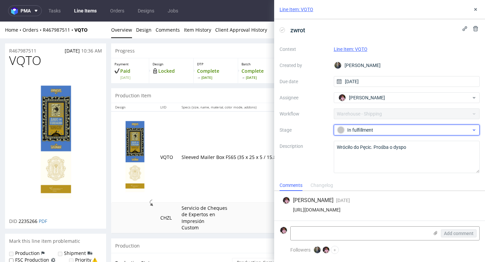
click at [369, 133] on div "In fulfillment" at bounding box center [404, 129] width 134 height 7
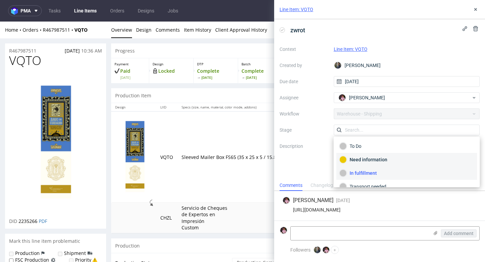
click at [372, 162] on div "Need information" at bounding box center [407, 159] width 135 height 7
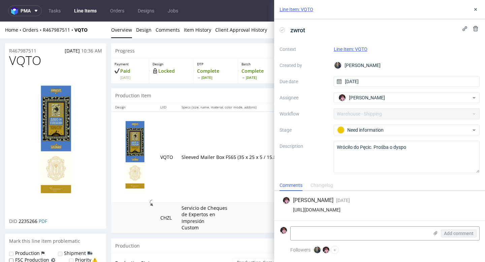
click at [480, 1] on div "Line Item: VQTO" at bounding box center [379, 9] width 211 height 19
click at [478, 8] on icon at bounding box center [475, 9] width 5 height 5
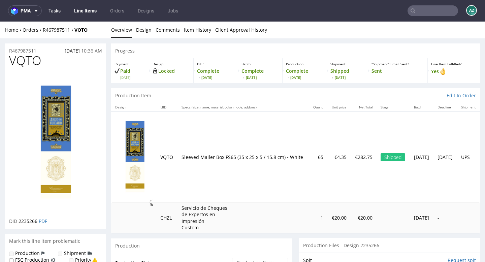
click at [53, 8] on link "Tasks" at bounding box center [54, 10] width 20 height 11
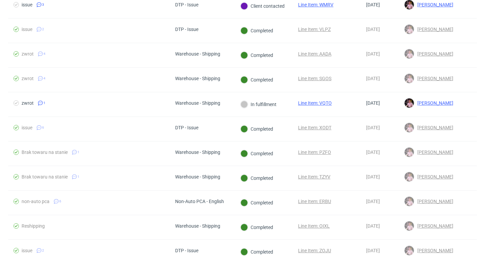
scroll to position [539, 0]
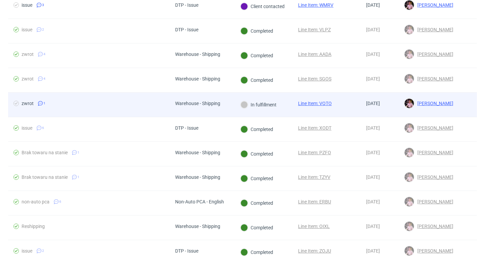
click at [258, 103] on div "In fulfillment" at bounding box center [259, 104] width 36 height 7
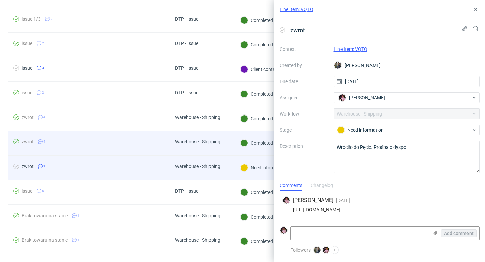
scroll to position [463, 0]
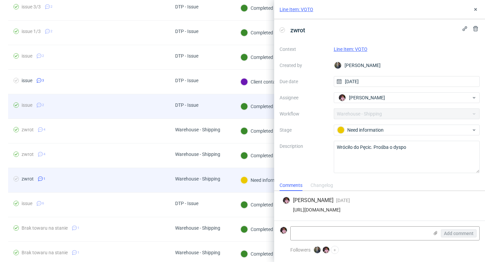
click at [226, 95] on div "DTP - Issue" at bounding box center [202, 106] width 65 height 25
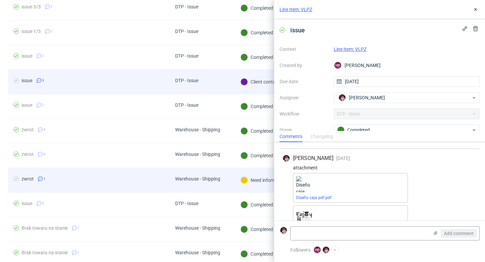
click at [226, 78] on div "DTP - Issue" at bounding box center [202, 82] width 65 height 25
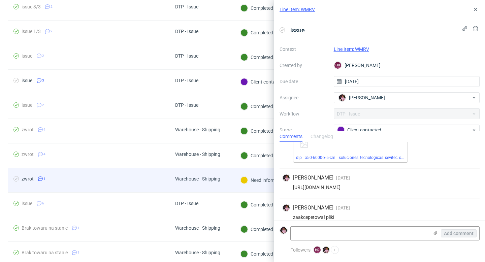
scroll to position [41, 0]
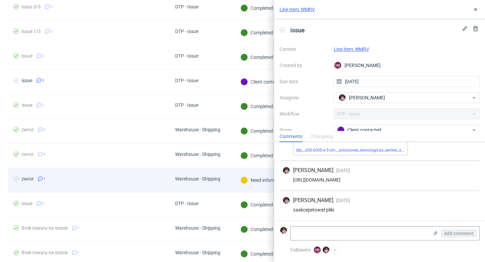
click at [360, 49] on link "Line Item: WMRV" at bounding box center [351, 48] width 35 height 5
click at [365, 128] on div "Client contacted" at bounding box center [404, 129] width 134 height 7
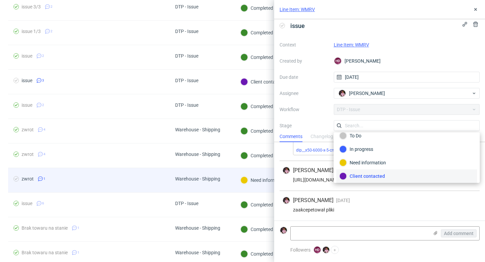
scroll to position [49, 0]
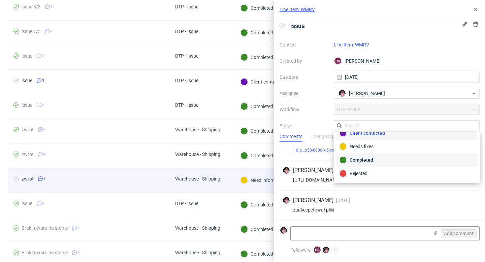
click at [372, 160] on div "Completed" at bounding box center [407, 159] width 135 height 7
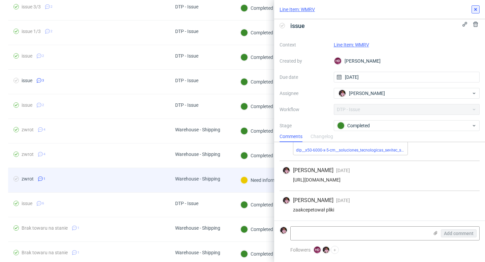
click at [474, 9] on icon at bounding box center [475, 9] width 5 height 5
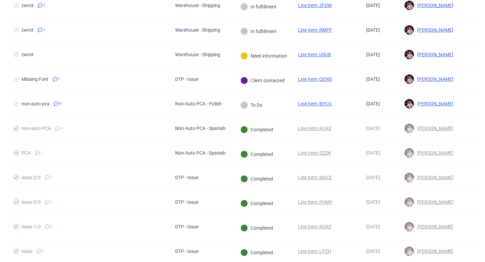
scroll to position [254, 0]
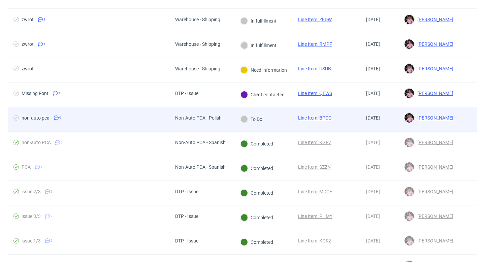
click at [207, 116] on div "Non-Auto PCA - Polish" at bounding box center [198, 117] width 46 height 5
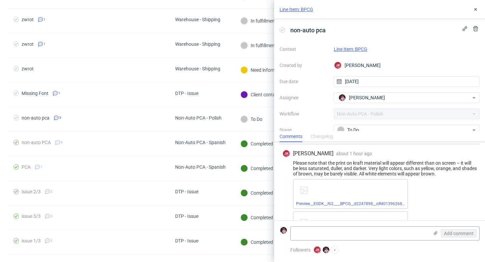
scroll to position [424, 0]
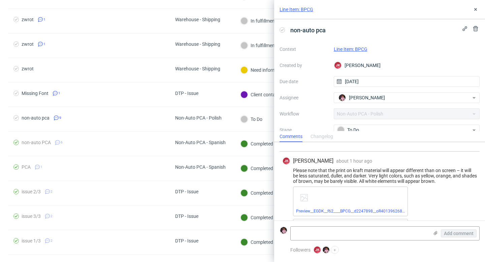
click at [350, 49] on link "Line Item: BPCG" at bounding box center [351, 48] width 34 height 5
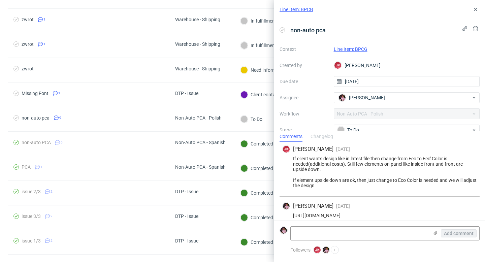
scroll to position [250, 0]
click at [387, 213] on div "https://app-eu1.hubspot.com/contacts/25600958/record/0-5/213209972967/" at bounding box center [379, 214] width 195 height 5
copy div "https://app-eu1.hubspot.com/contacts/25600958/record/0-5/213209972967/"
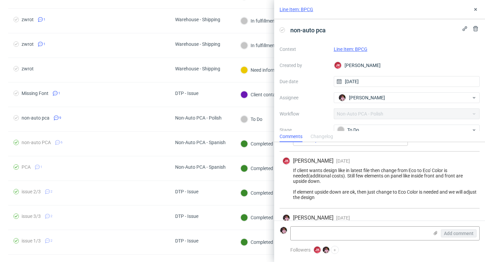
scroll to position [237, 0]
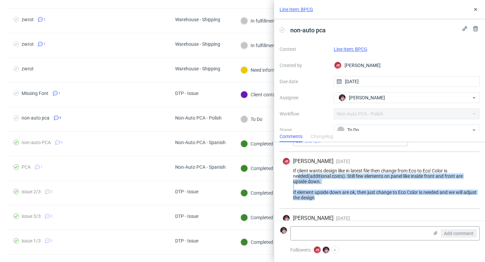
drag, startPoint x: 335, startPoint y: 197, endPoint x: 299, endPoint y: 179, distance: 40.4
click at [299, 179] on div "If client wants design like in latest file then change from Eco to Eco' Color i…" at bounding box center [379, 184] width 195 height 32
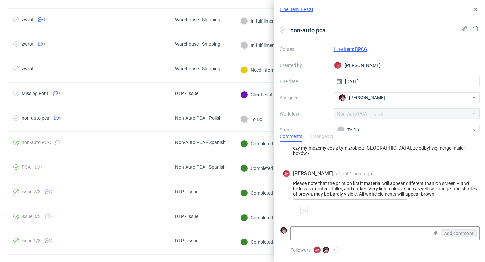
scroll to position [404, 0]
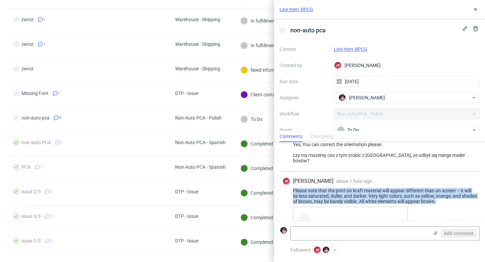
drag, startPoint x: 458, startPoint y: 195, endPoint x: 293, endPoint y: 184, distance: 165.1
click at [293, 188] on div "Please note that the print on kraft material will appear different than on scre…" at bounding box center [379, 196] width 195 height 16
copy div "Please note that the print on kraft material will appear different than on scre…"
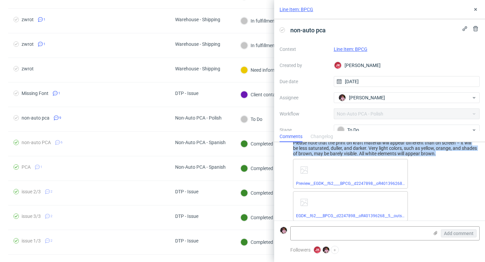
scroll to position [452, 0]
click at [339, 181] on link "Preview__EGDK__f62____BPCG__d2247898__oR401396268__5__outside.pdf" at bounding box center [364, 183] width 136 height 5
click at [361, 213] on link "EGDK__f62____BPCG__d2247898__oR401396268__5__outside.pdf" at bounding box center [355, 215] width 118 height 5
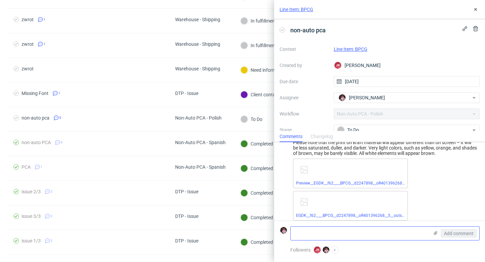
click at [345, 232] on textarea at bounding box center [360, 233] width 138 height 13
paste textarea "https://app-eu1.hubspot.com/contacts/25600958/record/0-5/213209972967/"
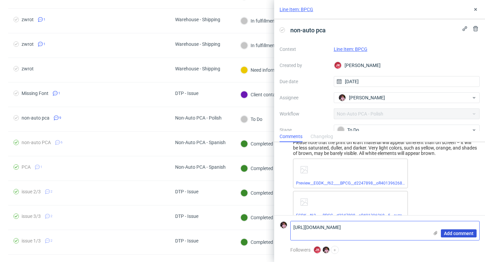
type textarea "https://app-eu1.hubspot.com/contacts/25600958/record/0-5/213209972967/"
click at [459, 231] on span "Add comment" at bounding box center [459, 233] width 30 height 5
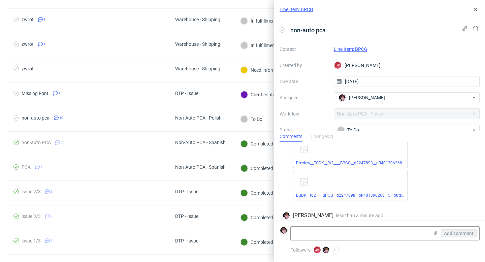
scroll to position [482, 0]
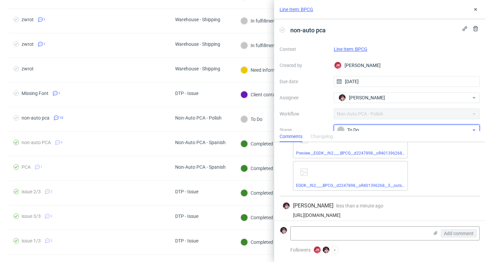
click at [373, 129] on div "To Do" at bounding box center [404, 129] width 134 height 7
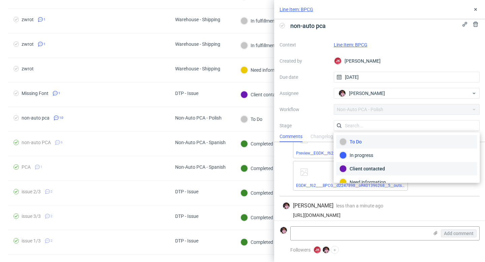
click at [363, 165] on div "Client contacted" at bounding box center [407, 168] width 135 height 7
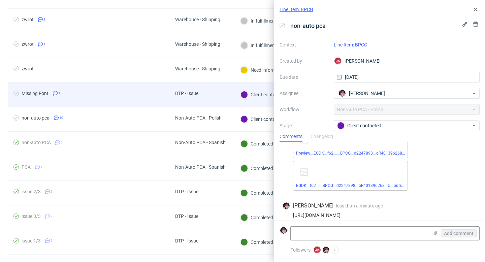
click at [215, 88] on div "DTP - Issue" at bounding box center [202, 95] width 65 height 25
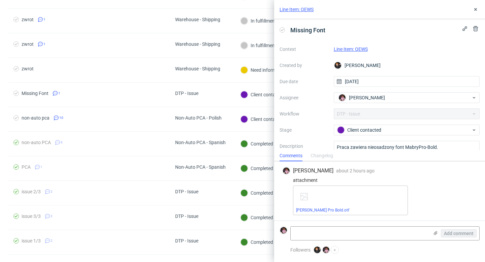
click at [358, 49] on link "Line Item: QEWS" at bounding box center [351, 48] width 34 height 5
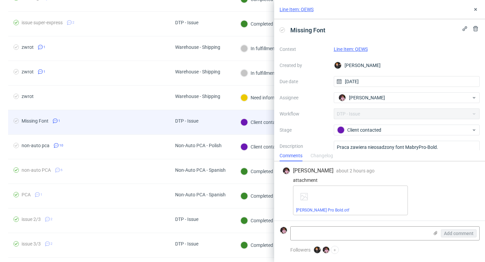
scroll to position [225, 0]
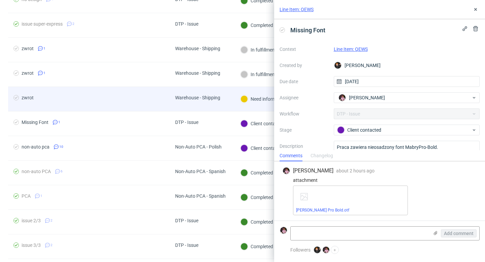
click at [210, 95] on div "Warehouse - Shipping" at bounding box center [197, 97] width 45 height 5
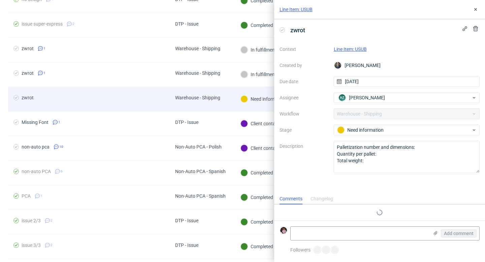
scroll to position [5, 0]
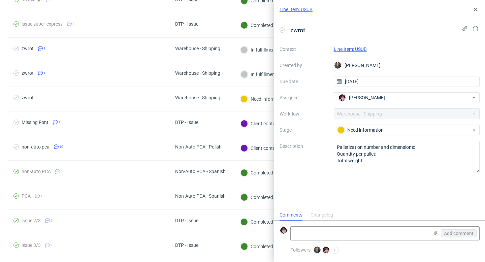
click at [357, 49] on link "Line Item: USUB" at bounding box center [350, 48] width 33 height 5
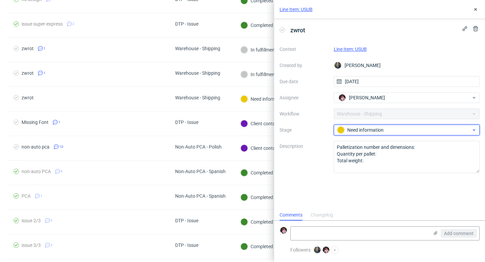
click at [374, 134] on div "Need information" at bounding box center [407, 130] width 146 height 11
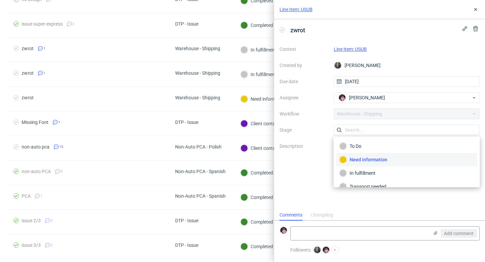
scroll to position [36, 0]
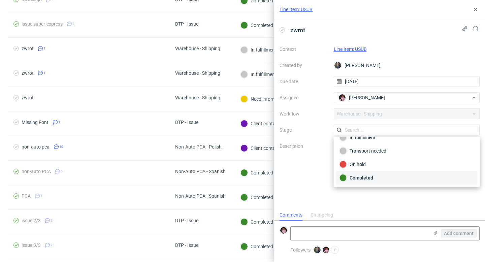
click at [379, 178] on div "Completed" at bounding box center [407, 177] width 135 height 7
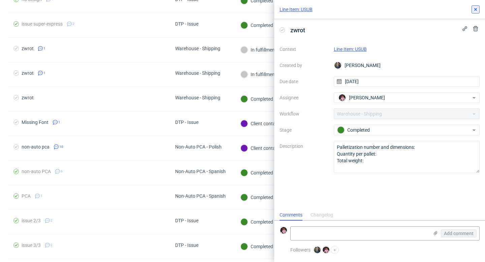
click at [474, 9] on icon at bounding box center [475, 9] width 5 height 5
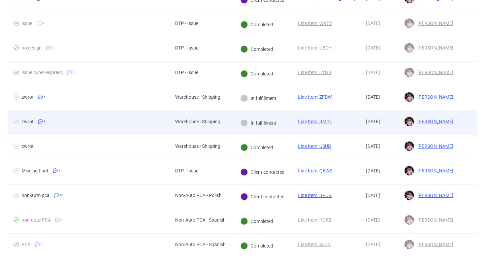
scroll to position [167, 0]
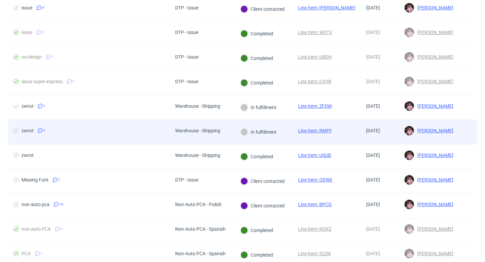
click at [235, 130] on div "In fulfillment" at bounding box center [259, 132] width 48 height 24
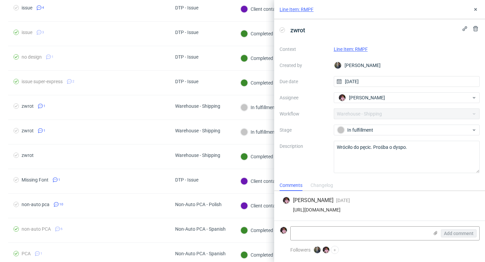
click at [381, 210] on div "https://app-eu1.hubspot.com/contacts/25600958/record/0-5/215092589815/" at bounding box center [379, 209] width 195 height 5
copy div "https://app-eu1.hubspot.com/contacts/25600958/record/0-5/215092589815/"
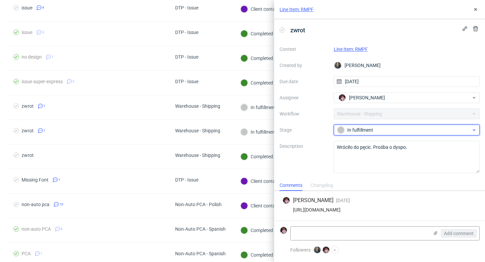
click at [382, 126] on div "In fulfillment" at bounding box center [407, 130] width 146 height 11
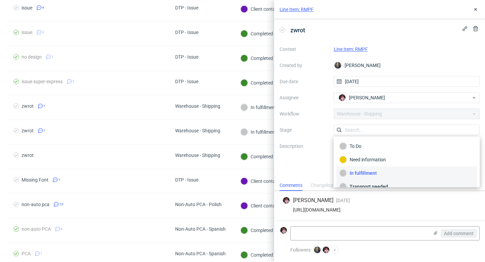
scroll to position [36, 0]
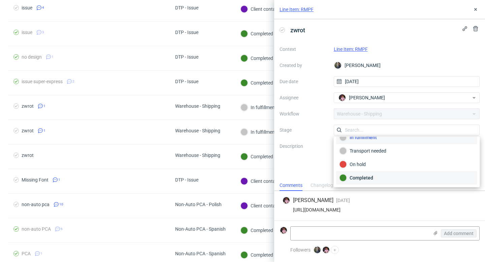
click at [365, 174] on div "Completed" at bounding box center [407, 177] width 135 height 7
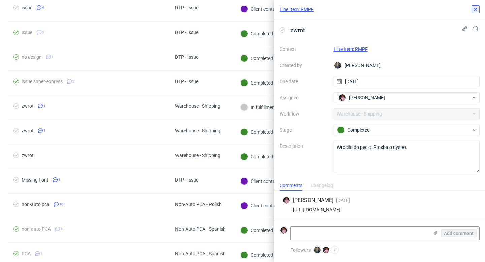
click at [475, 11] on icon at bounding box center [475, 9] width 5 height 5
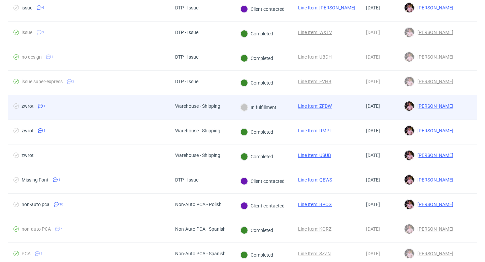
click at [250, 112] on div "In fulfillment" at bounding box center [259, 107] width 48 height 24
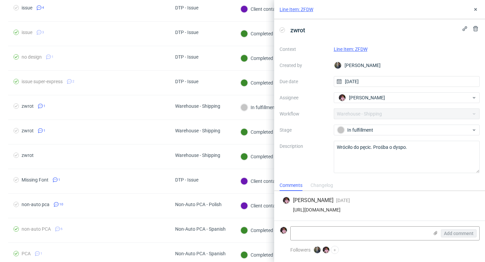
click at [426, 209] on div "https://app-eu1.hubspot.com/contacts/25600958/record/0-5/215092593903/" at bounding box center [379, 209] width 195 height 5
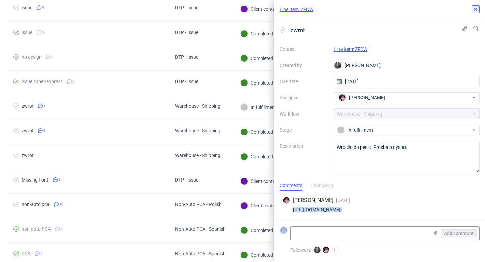
click at [472, 9] on button at bounding box center [476, 9] width 8 height 8
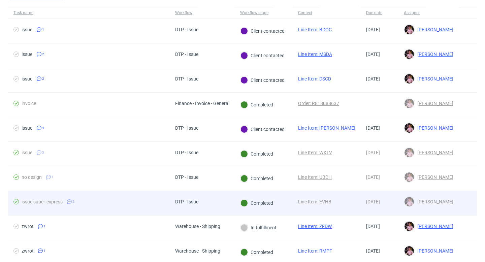
scroll to position [35, 0]
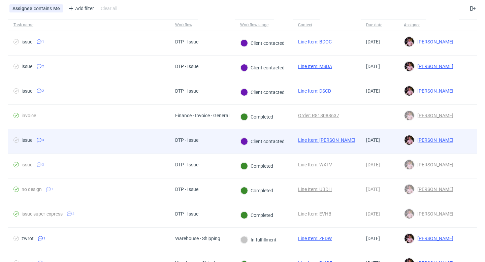
click at [195, 143] on span "DTP - Issue" at bounding box center [186, 141] width 23 height 8
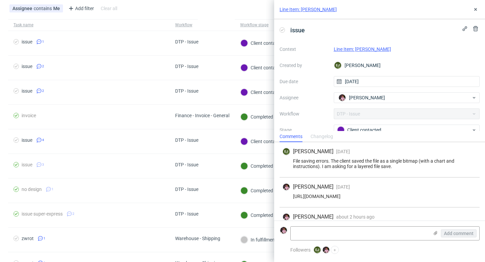
scroll to position [57, 0]
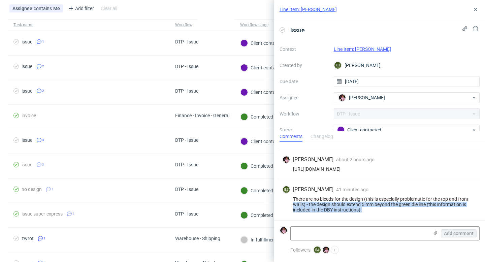
drag, startPoint x: 364, startPoint y: 213, endPoint x: 291, endPoint y: 202, distance: 73.6
click at [291, 202] on div "EJ Elżbieta Jelińska 41 minutes ago 1st Sep 2025, 13:35 There are no bleeds for…" at bounding box center [380, 200] width 200 height 40
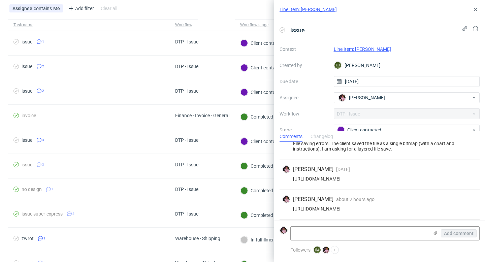
scroll to position [16, 0]
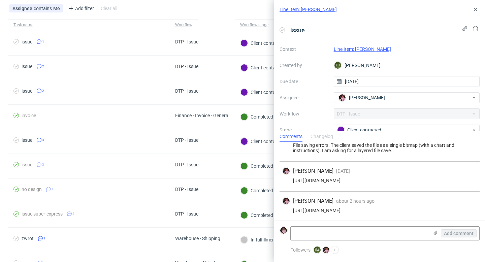
click at [352, 179] on div "[URL][DOMAIN_NAME]" at bounding box center [379, 180] width 195 height 5
copy div "[URL][DOMAIN_NAME]"
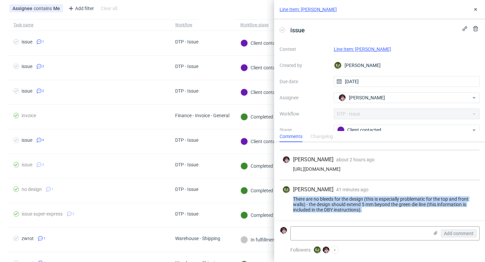
drag, startPoint x: 364, startPoint y: 210, endPoint x: 294, endPoint y: 200, distance: 71.1
click at [294, 200] on div "There are no bleeds for the design (this is especially problematic for the top …" at bounding box center [379, 204] width 195 height 16
copy div "There are no bleeds for the design (this is especially problematic for the top …"
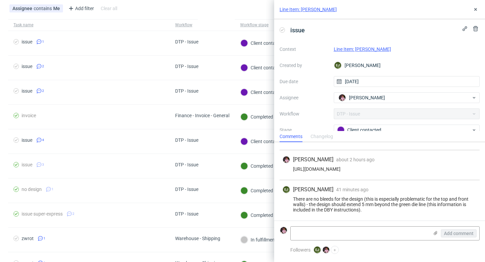
click at [408, 200] on div "There are no bleeds for the design (this is especially problematic for the top …" at bounding box center [379, 204] width 195 height 16
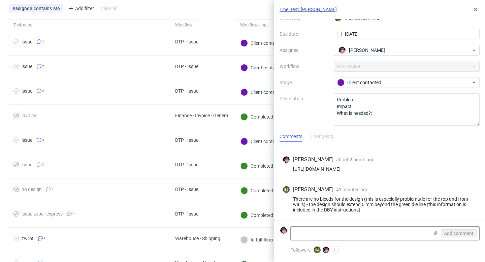
click at [470, 9] on div "Line Item: [PERSON_NAME]" at bounding box center [379, 9] width 211 height 19
click at [475, 8] on use at bounding box center [475, 9] width 3 height 3
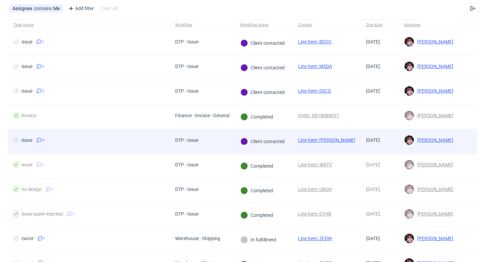
click at [250, 134] on div "Client contacted" at bounding box center [263, 141] width 56 height 24
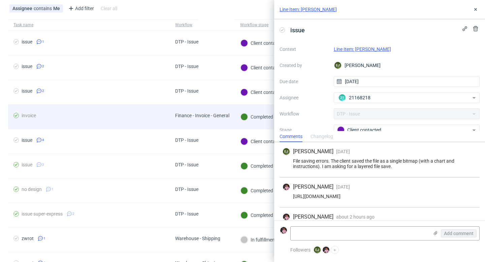
scroll to position [57, 0]
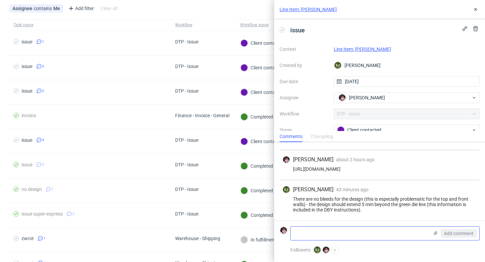
click at [338, 231] on textarea at bounding box center [360, 233] width 138 height 13
paste textarea "[URL][DOMAIN_NAME]"
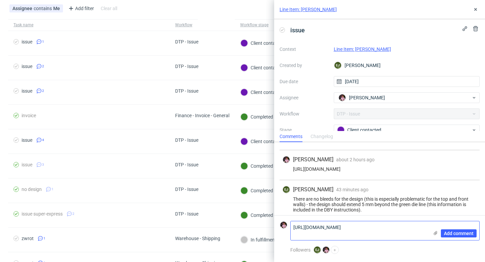
scroll to position [0, 0]
type textarea "[URL][DOMAIN_NAME]"
click at [453, 233] on span "Add comment" at bounding box center [459, 233] width 30 height 5
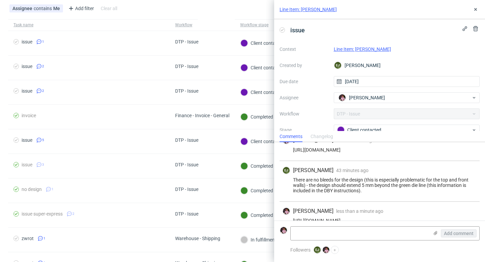
scroll to position [87, 0]
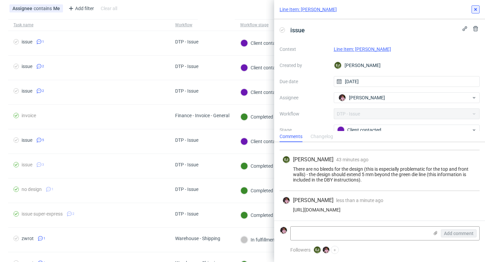
click at [477, 10] on icon at bounding box center [475, 9] width 5 height 5
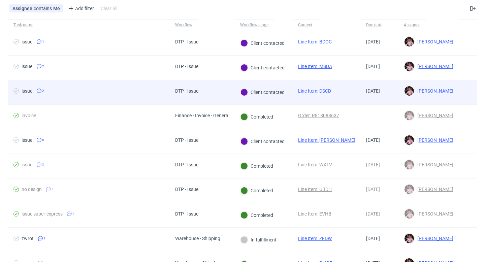
click at [250, 90] on div "Client contacted" at bounding box center [263, 92] width 44 height 7
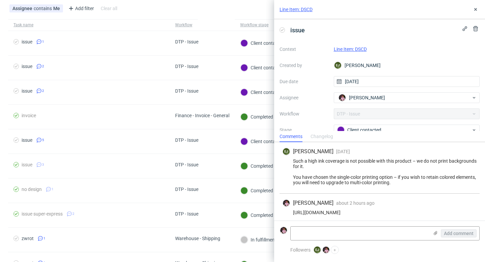
scroll to position [3, 0]
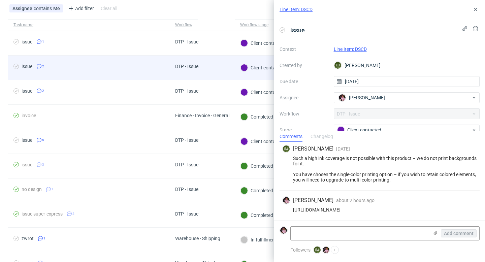
click at [232, 70] on div "DTP - Issue" at bounding box center [202, 68] width 65 height 25
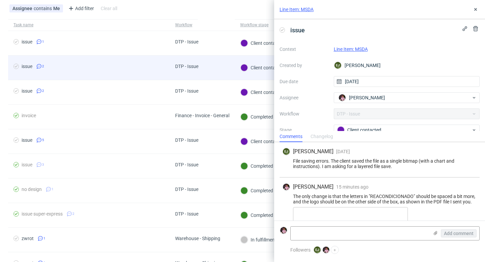
scroll to position [27, 0]
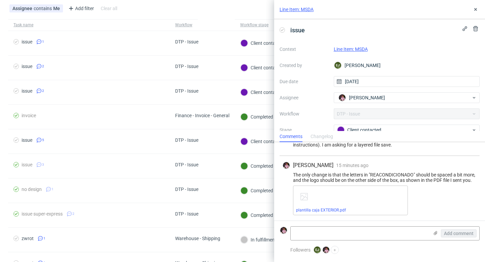
click at [361, 48] on link "Line Item: MSDA" at bounding box center [351, 48] width 34 height 5
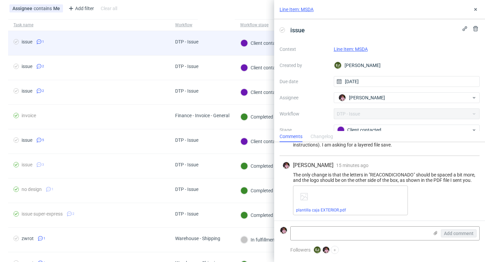
click at [214, 51] on div "DTP - Issue" at bounding box center [202, 43] width 65 height 25
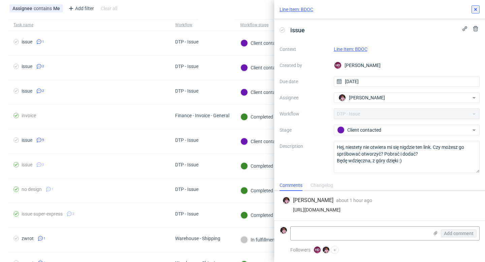
click at [474, 11] on icon at bounding box center [475, 9] width 5 height 5
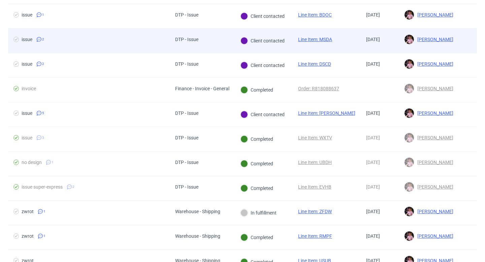
scroll to position [81, 0]
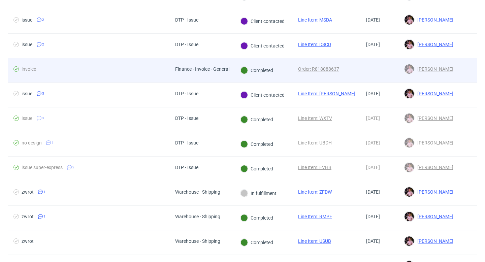
click at [200, 80] on div "Finance - Invoice - General" at bounding box center [202, 70] width 65 height 24
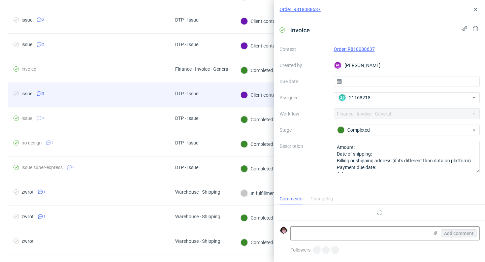
scroll to position [5, 0]
click at [204, 94] on div "DTP - Issue" at bounding box center [202, 95] width 65 height 25
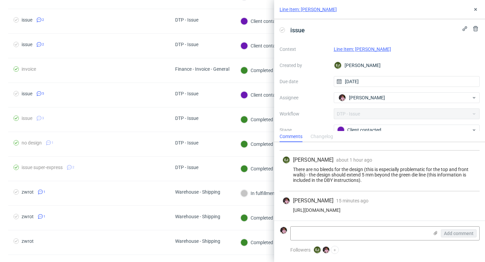
scroll to position [87, 0]
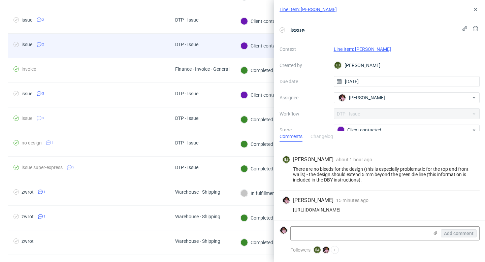
click at [220, 48] on div "DTP - Issue" at bounding box center [202, 46] width 65 height 25
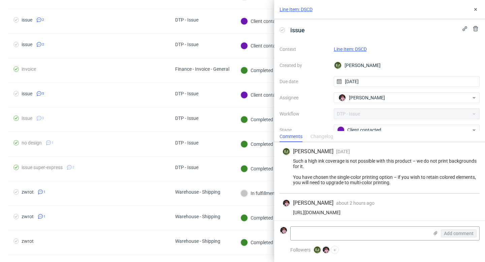
scroll to position [3, 0]
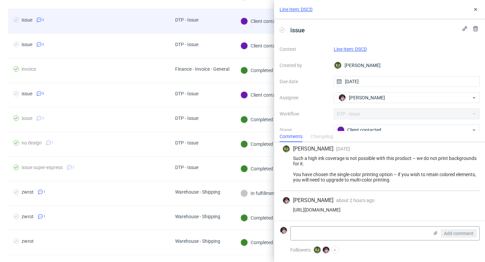
click at [211, 17] on div "DTP - Issue" at bounding box center [202, 21] width 65 height 25
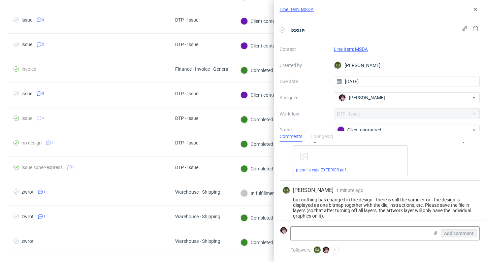
scroll to position [73, 0]
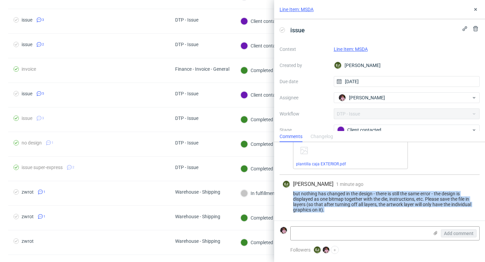
drag, startPoint x: 331, startPoint y: 210, endPoint x: 293, endPoint y: 194, distance: 40.7
click at [293, 194] on div "but nothing has changed in the design - there is still the same error - the des…" at bounding box center [379, 202] width 195 height 22
copy div "but nothing has changed in the design - there is still the same error - the des…"
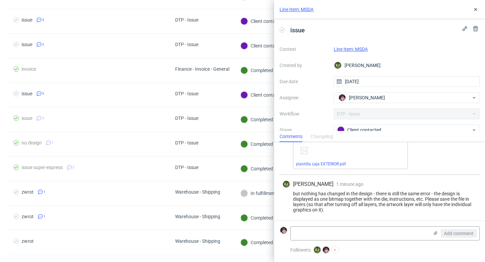
click at [344, 45] on div "Line Item: MSDA" at bounding box center [407, 49] width 146 height 8
click at [343, 49] on link "Line Item: MSDA" at bounding box center [351, 48] width 34 height 5
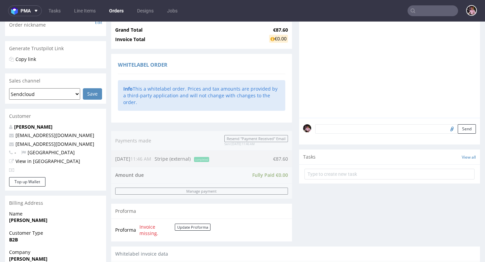
scroll to position [116, 0]
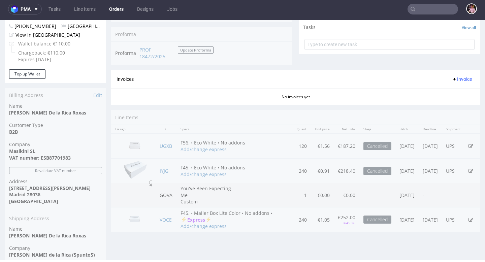
scroll to position [256, 0]
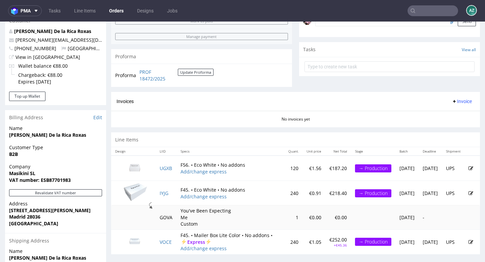
scroll to position [196, 0]
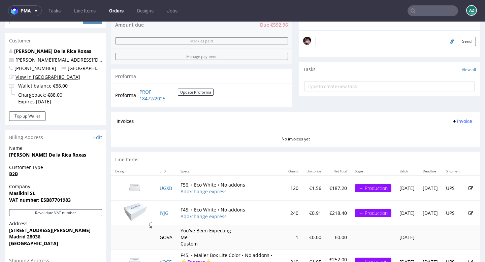
click at [39, 77] on link "View in [GEOGRAPHIC_DATA]" at bounding box center [47, 77] width 65 height 6
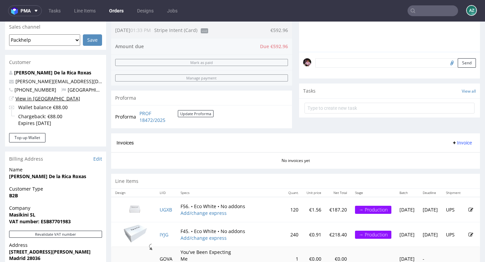
scroll to position [172, 0]
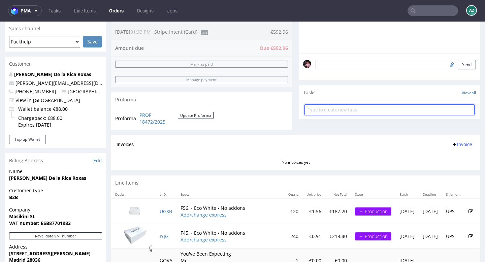
click at [333, 113] on input "text" at bounding box center [390, 109] width 170 height 11
type input "refund voce"
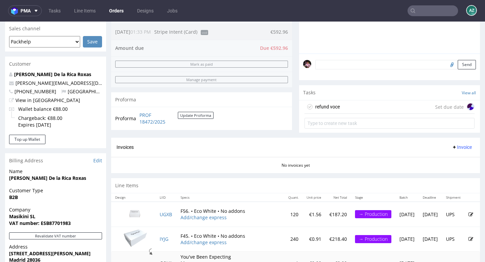
click at [354, 114] on div "refund voce Set due date" at bounding box center [390, 106] width 170 height 13
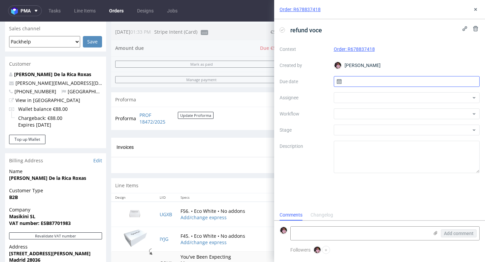
scroll to position [5, 0]
click at [349, 79] on input "text" at bounding box center [407, 81] width 146 height 11
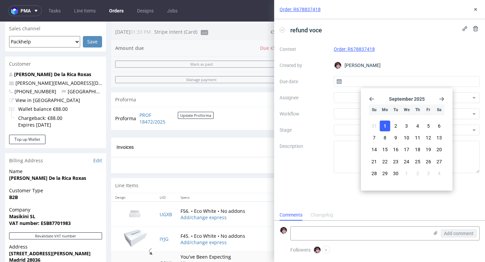
click at [389, 128] on button "1" at bounding box center [385, 126] width 10 height 11
type input "01/09/2025"
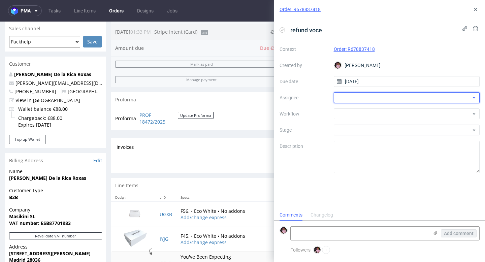
click at [357, 96] on div at bounding box center [407, 97] width 146 height 11
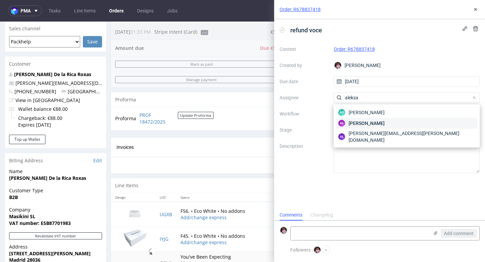
type input "aleksa"
click at [376, 124] on span "[PERSON_NAME]" at bounding box center [367, 123] width 36 height 7
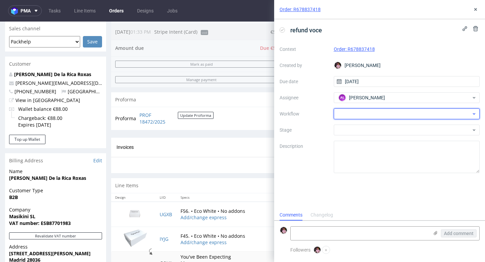
click at [363, 111] on div at bounding box center [407, 113] width 146 height 11
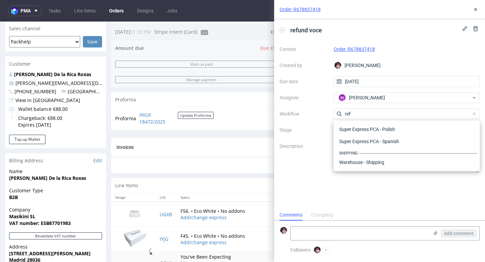
scroll to position [36, 0]
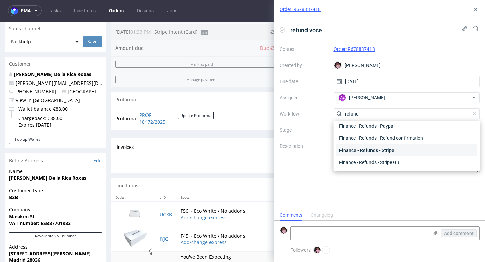
type input "refund"
click at [388, 152] on div "Finance - Refunds - Stripe" at bounding box center [407, 150] width 141 height 12
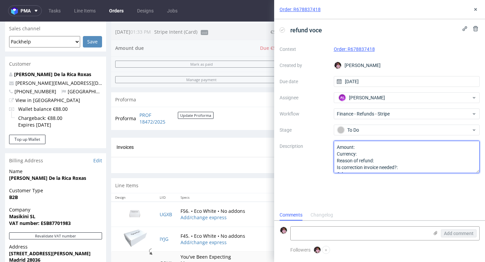
click at [365, 147] on textarea "Amount: Currency: Reason of refund: Is correction invoice needed?: Other:" at bounding box center [407, 157] width 146 height 32
click at [369, 155] on textarea "Amount: Currency: Reason of refund: Is correction invoice needed?: Other:" at bounding box center [407, 157] width 146 height 32
click at [380, 160] on textarea "Amount: Currency: Reason of refund: Is correction invoice needed?: Other:" at bounding box center [407, 157] width 146 height 32
click at [410, 163] on textarea "Amount: Currency: Reason of refund: Is correction invoice needed?: Other:" at bounding box center [407, 157] width 146 height 32
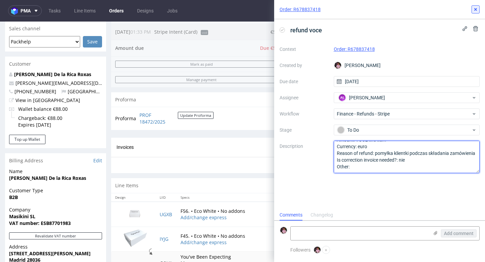
type textarea "Amount: VOCE line item Currency: euro Reason of refund: pomyłka klientki podcza…"
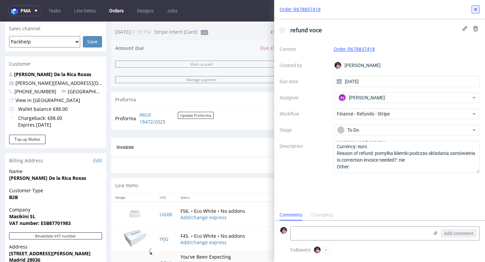
click at [472, 8] on button at bounding box center [476, 9] width 8 height 8
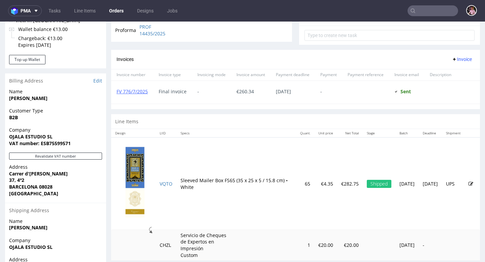
scroll to position [307, 0]
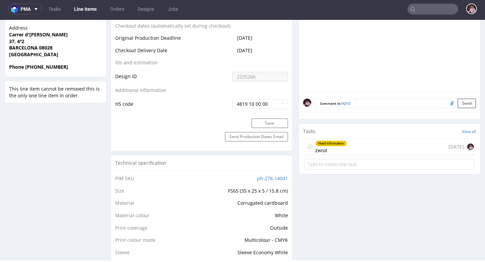
scroll to position [442, 0]
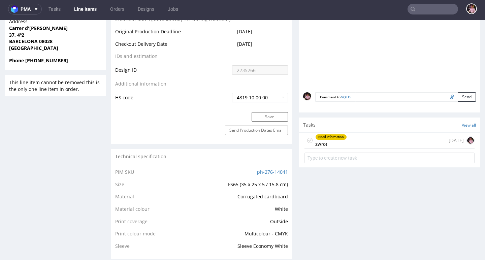
click at [367, 149] on div "Need information zwrot [DATE]" at bounding box center [390, 141] width 170 height 16
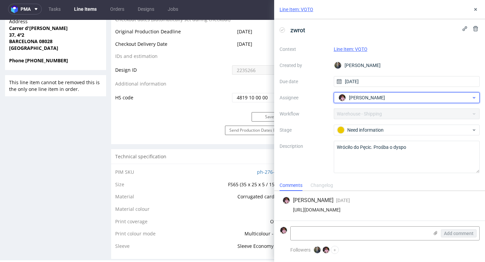
click at [367, 97] on span "[PERSON_NAME]" at bounding box center [367, 97] width 36 height 7
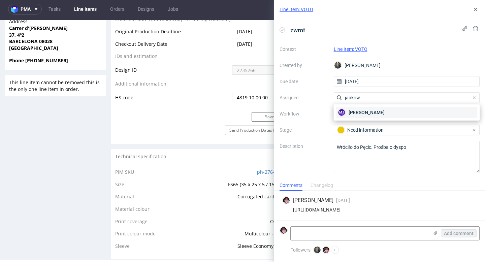
type input "jankow"
click at [381, 110] on span "[PERSON_NAME]" at bounding box center [367, 112] width 36 height 7
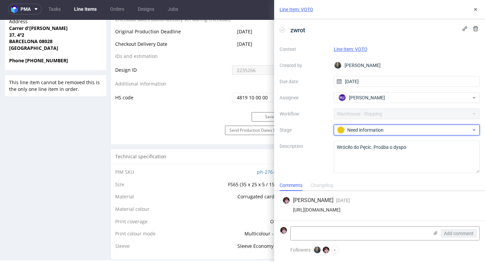
click at [378, 126] on div "Need information" at bounding box center [407, 130] width 146 height 11
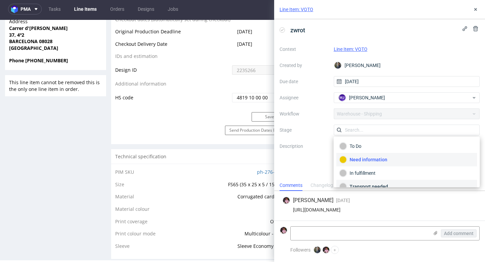
click at [368, 185] on div "Transport needed" at bounding box center [407, 186] width 135 height 7
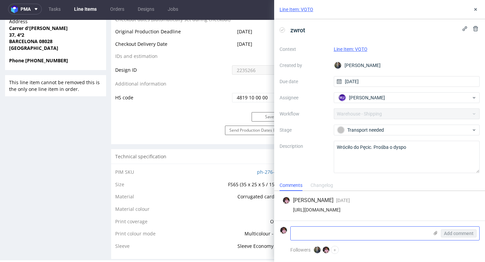
click at [329, 236] on textarea at bounding box center [360, 233] width 138 height 13
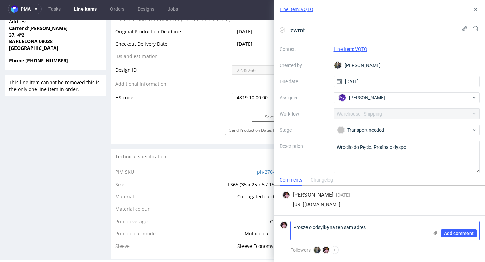
click at [307, 225] on textarea "Prosze o odsyłkę na ten sam adres" at bounding box center [360, 230] width 138 height 19
click at [402, 230] on textarea "Proszę o odsyłkę na ten sam adres" at bounding box center [360, 230] width 138 height 19
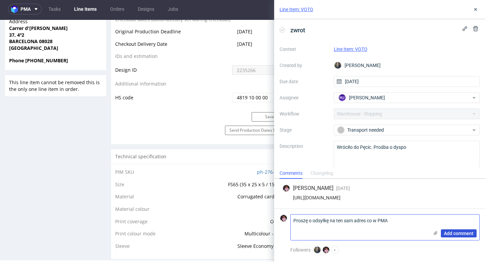
type textarea "Proszę o odsyłkę na ten sam adres co w PMA"
click at [472, 234] on span "Add comment" at bounding box center [459, 233] width 30 height 5
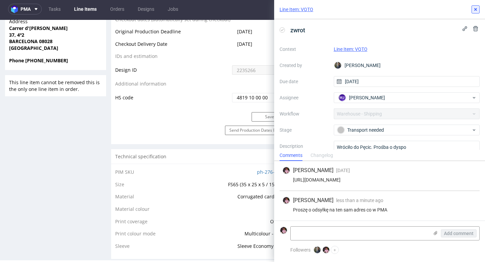
click at [473, 10] on icon at bounding box center [475, 9] width 5 height 5
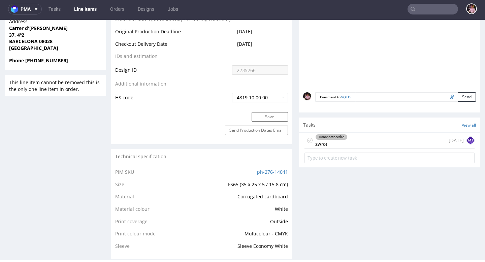
click at [374, 149] on div "Transport needed zwrot 27 days ago MJ" at bounding box center [390, 141] width 170 height 16
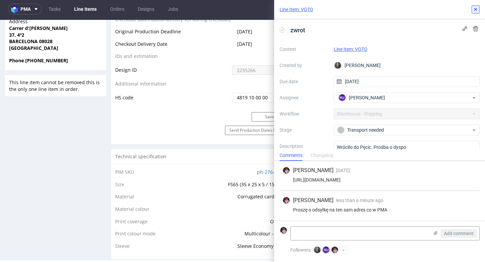
click at [474, 10] on icon at bounding box center [475, 9] width 5 height 5
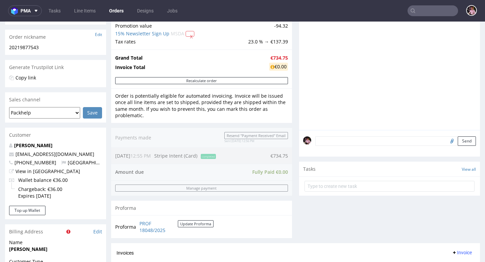
scroll to position [123, 0]
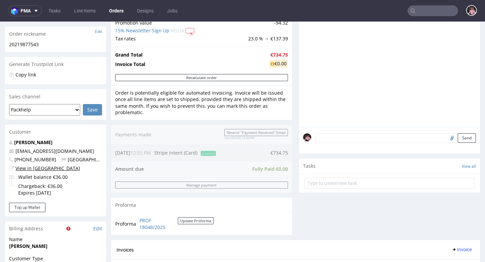
click at [40, 168] on link "View in [GEOGRAPHIC_DATA]" at bounding box center [47, 168] width 65 height 6
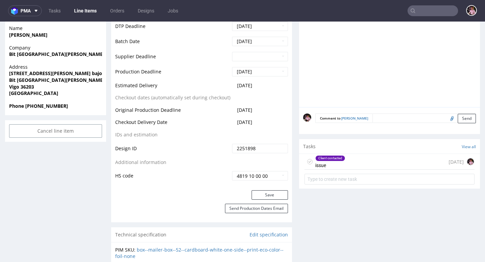
scroll to position [301, 0]
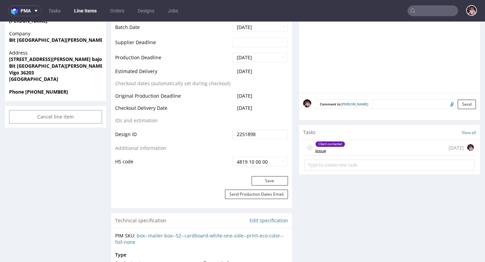
click at [357, 144] on div "Client contacted issue [DATE]" at bounding box center [390, 148] width 170 height 16
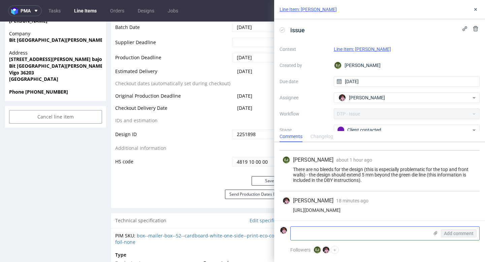
scroll to position [87, 0]
click at [436, 232] on use at bounding box center [436, 233] width 4 height 4
click at [0, 0] on input "file" at bounding box center [0, 0] width 0 height 0
click at [320, 233] on textarea at bounding box center [360, 233] width 138 height 13
paste textarea "[URL][DOMAIN_NAME]"
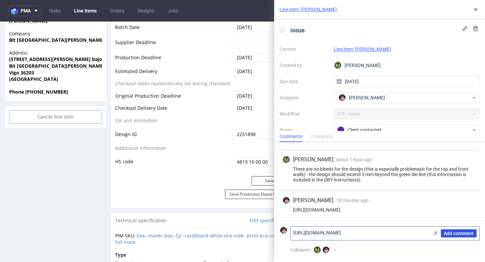
type textarea "[URL][DOMAIN_NAME]"
click at [445, 232] on span "Add comment" at bounding box center [459, 233] width 30 height 5
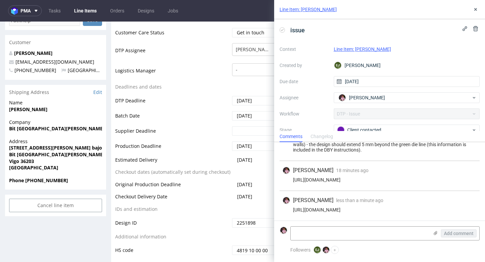
scroll to position [0, 0]
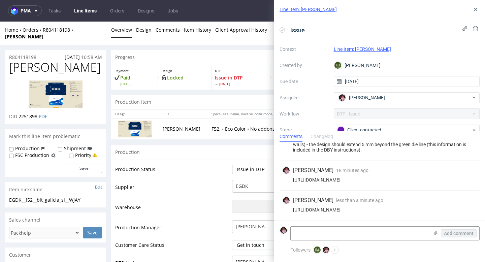
click at [248, 165] on select "Waiting for Artwork Waiting for Diecut Waiting for Mockup Waiting for DTP Waiti…" at bounding box center [260, 169] width 56 height 9
select select "back_for_dtp"
click at [232, 165] on select "Waiting for Artwork Waiting for Diecut Waiting for Mockup Waiting for DTP Waiti…" at bounding box center [260, 169] width 56 height 9
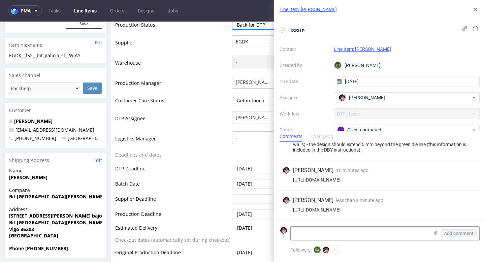
scroll to position [320, 0]
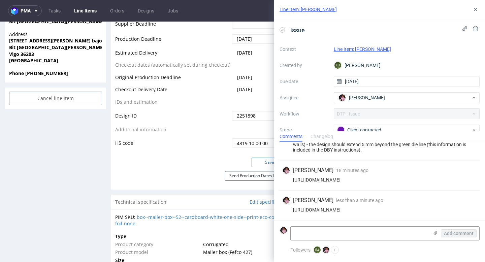
click at [260, 158] on button "Save" at bounding box center [270, 162] width 36 height 9
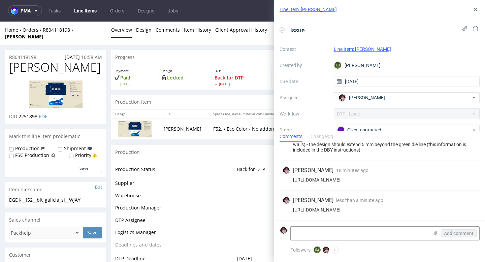
scroll to position [0, 0]
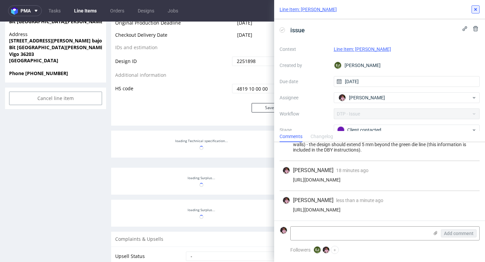
click at [477, 8] on icon at bounding box center [475, 9] width 5 height 5
